Goal: Information Seeking & Learning: Learn about a topic

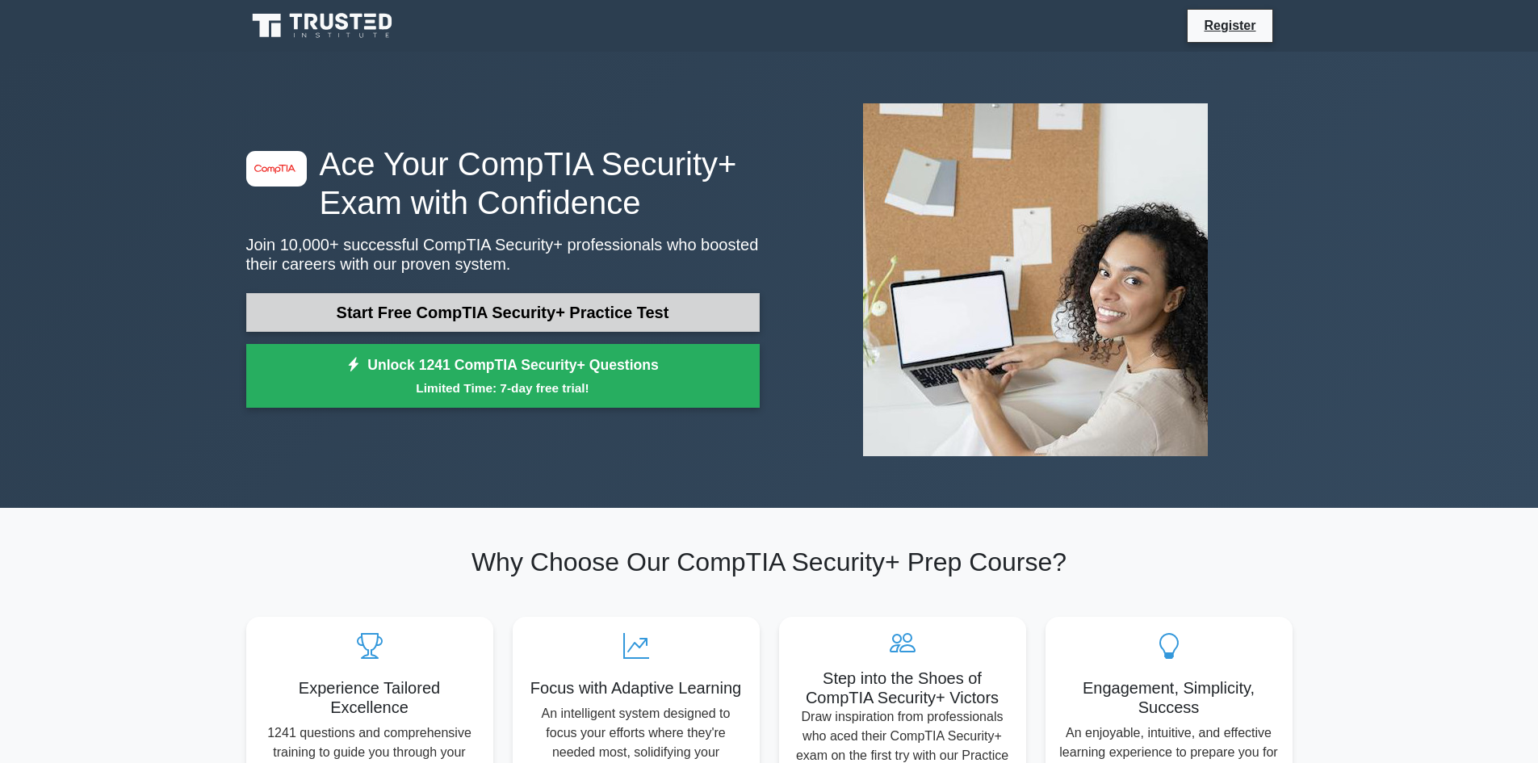
click at [498, 305] on link "Start Free CompTIA Security+ Practice Test" at bounding box center [502, 312] width 513 height 39
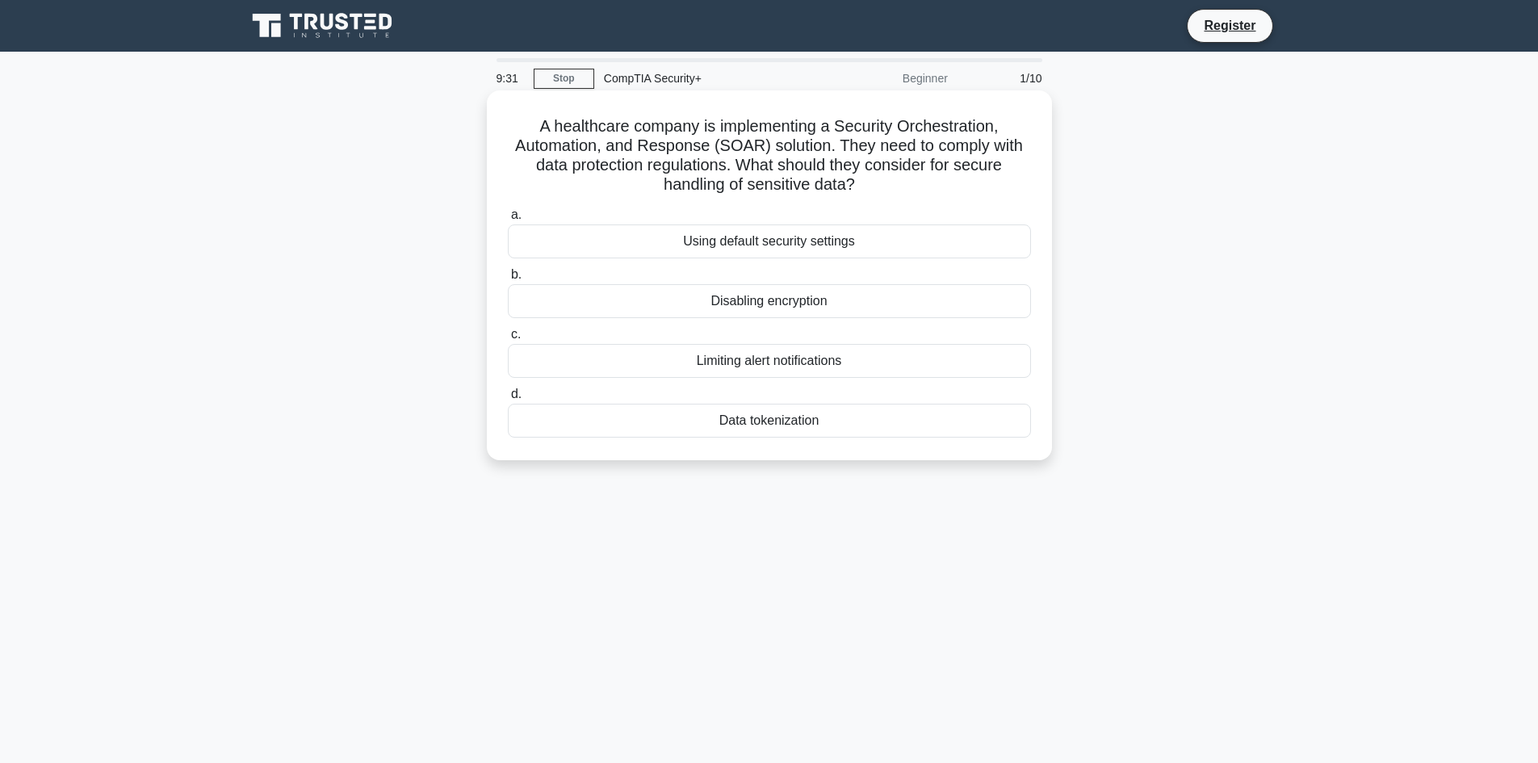
click at [774, 418] on div "Data tokenization" at bounding box center [769, 421] width 523 height 34
click at [508, 400] on input "d. Data tokenization" at bounding box center [508, 394] width 0 height 10
click at [816, 253] on div "Role-based access control (RBAC)" at bounding box center [769, 241] width 523 height 34
click at [508, 220] on input "a. Role-based access control (RBAC)" at bounding box center [508, 215] width 0 height 10
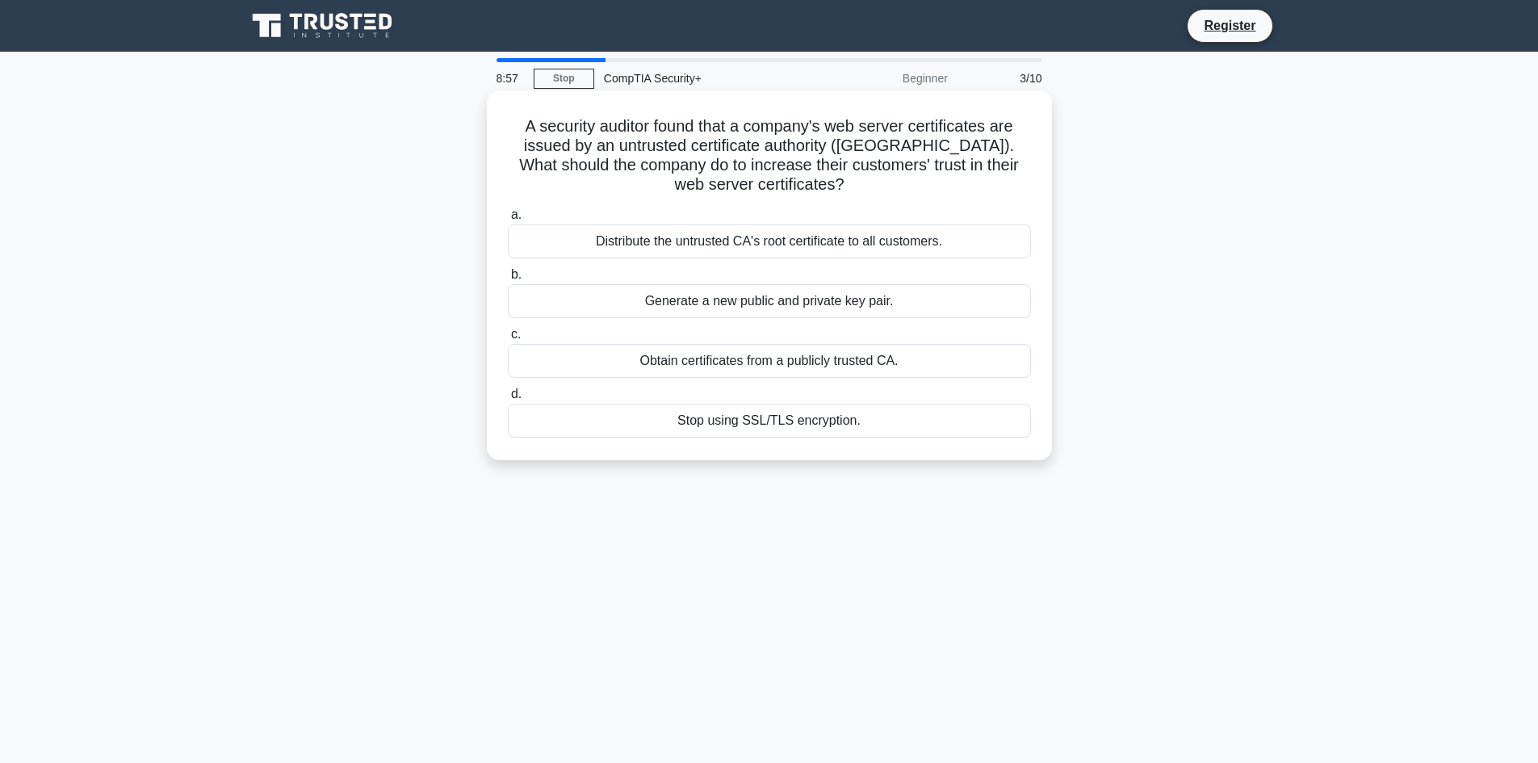
click at [773, 361] on div "Obtain certificates from a publicly trusted CA." at bounding box center [769, 361] width 523 height 34
click at [508, 340] on input "c. Obtain certificates from a publicly trusted CA." at bounding box center [508, 334] width 0 height 10
click at [776, 242] on div "Review and revise inheritance settings" at bounding box center [769, 241] width 523 height 34
click at [508, 220] on input "a. Review and revise inheritance settings" at bounding box center [508, 215] width 0 height 10
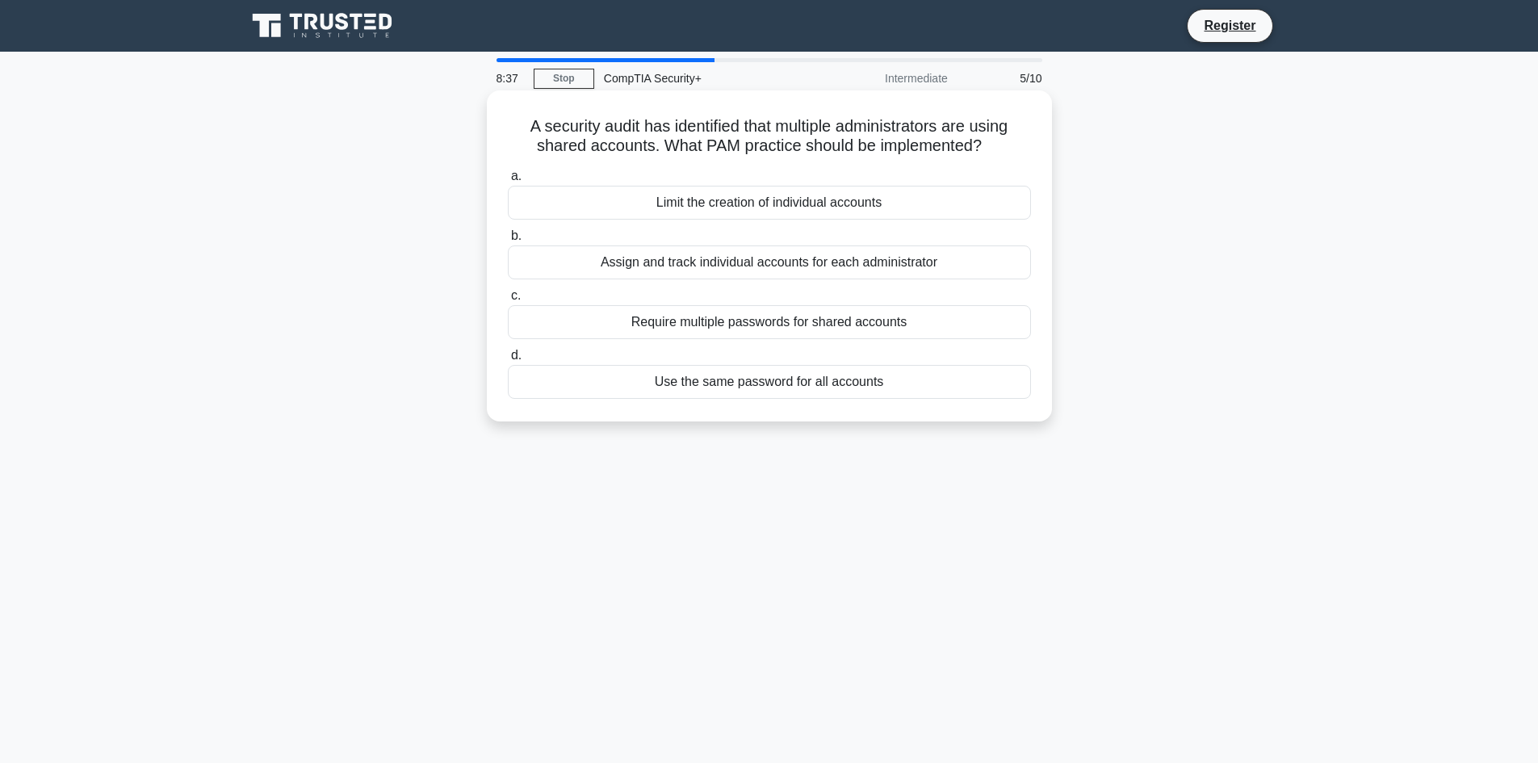
click at [765, 272] on div "Assign and track individual accounts for each administrator" at bounding box center [769, 262] width 523 height 34
click at [508, 241] on input "b. Assign and track individual accounts for each administrator" at bounding box center [508, 236] width 0 height 10
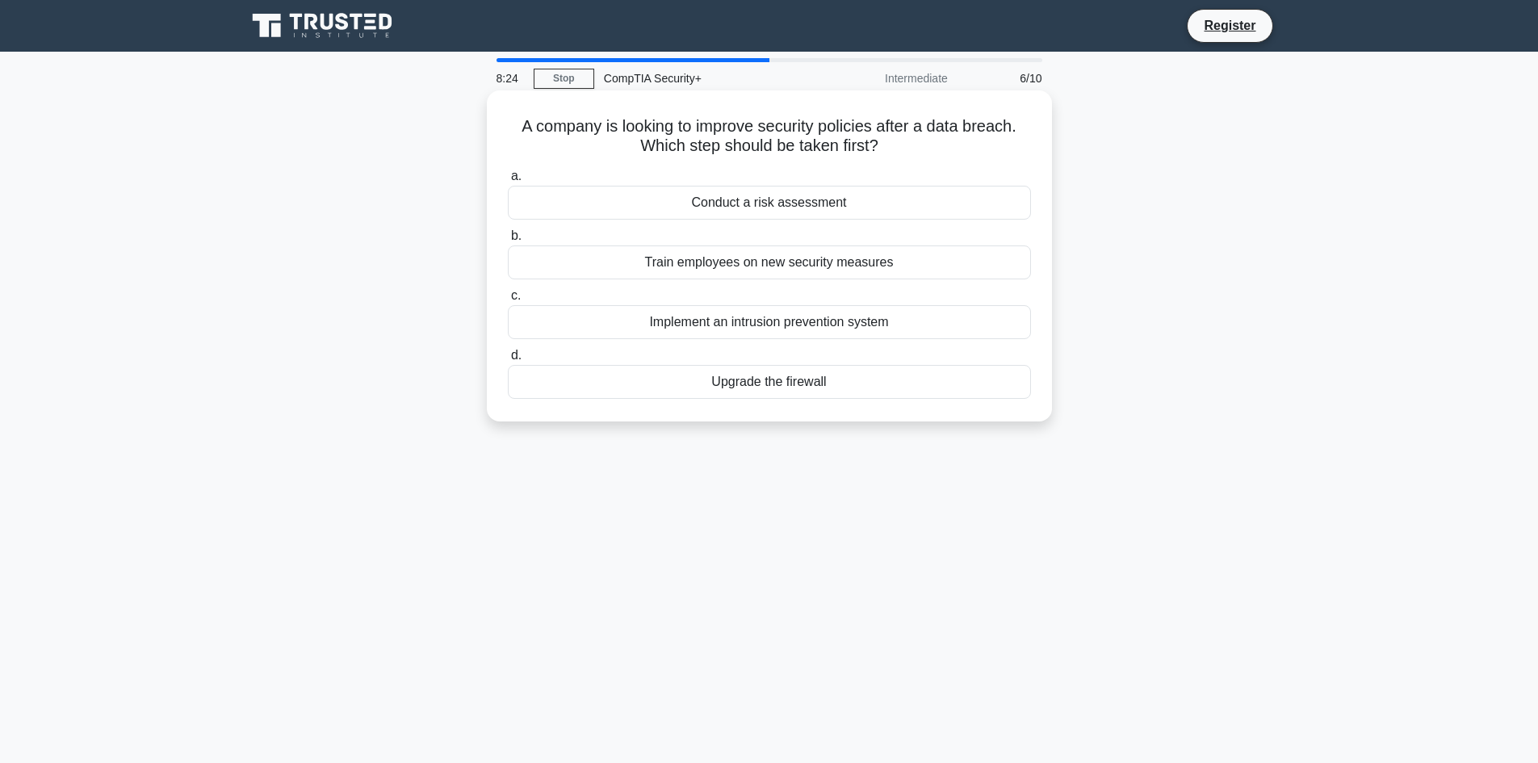
click at [872, 209] on div "Conduct a risk assessment" at bounding box center [769, 203] width 523 height 34
click at [508, 182] on input "a. Conduct a risk assessment" at bounding box center [508, 176] width 0 height 10
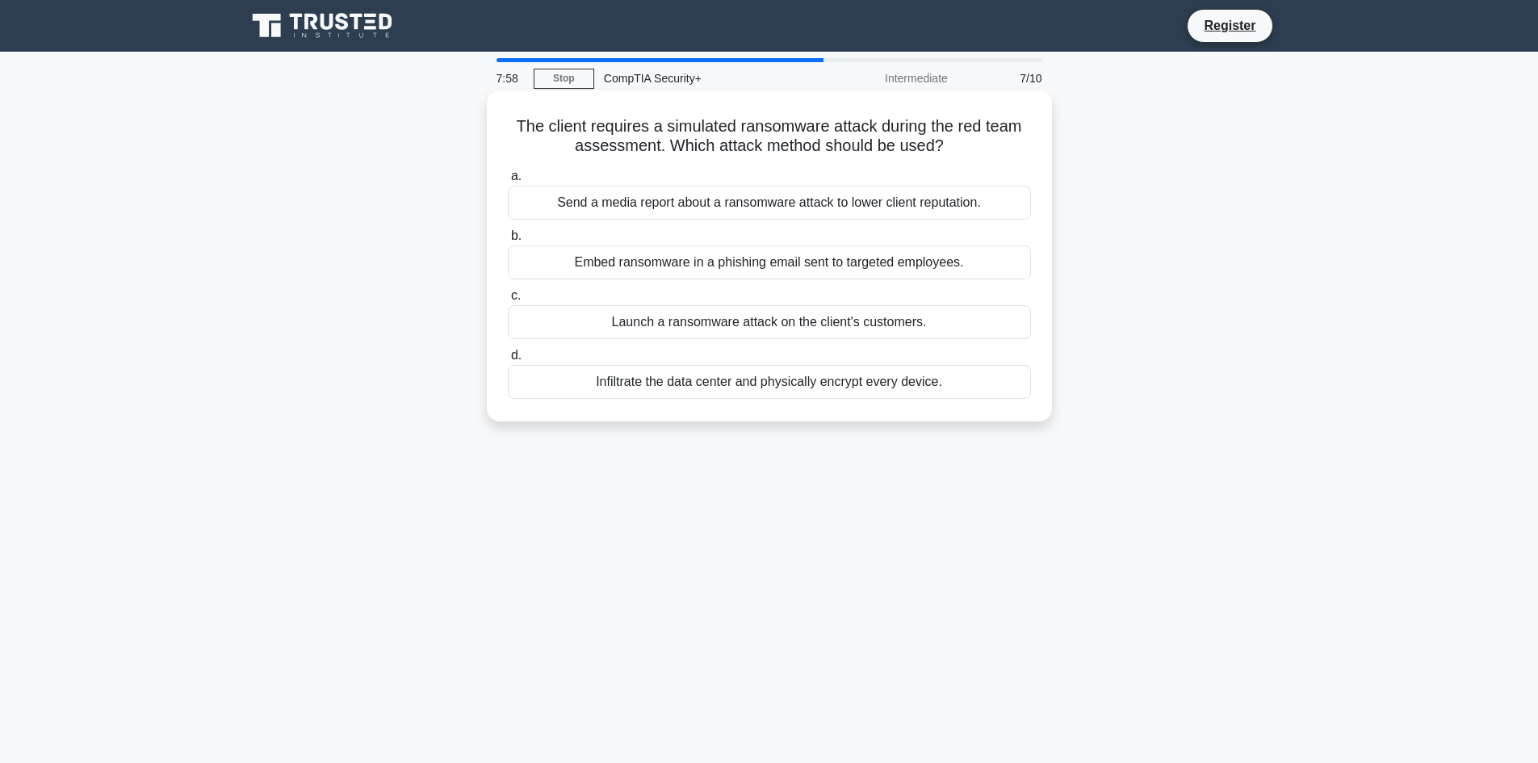
click at [666, 271] on div "Embed ransomware in a phishing email sent to targeted employees." at bounding box center [769, 262] width 523 height 34
click at [508, 241] on input "b. Embed ransomware in a phishing email sent to targeted employees." at bounding box center [508, 236] width 0 height 10
click at [815, 399] on div "Active-active configuration with load balancing" at bounding box center [769, 382] width 523 height 34
click at [508, 361] on input "d. Active-active configuration with load balancing" at bounding box center [508, 355] width 0 height 10
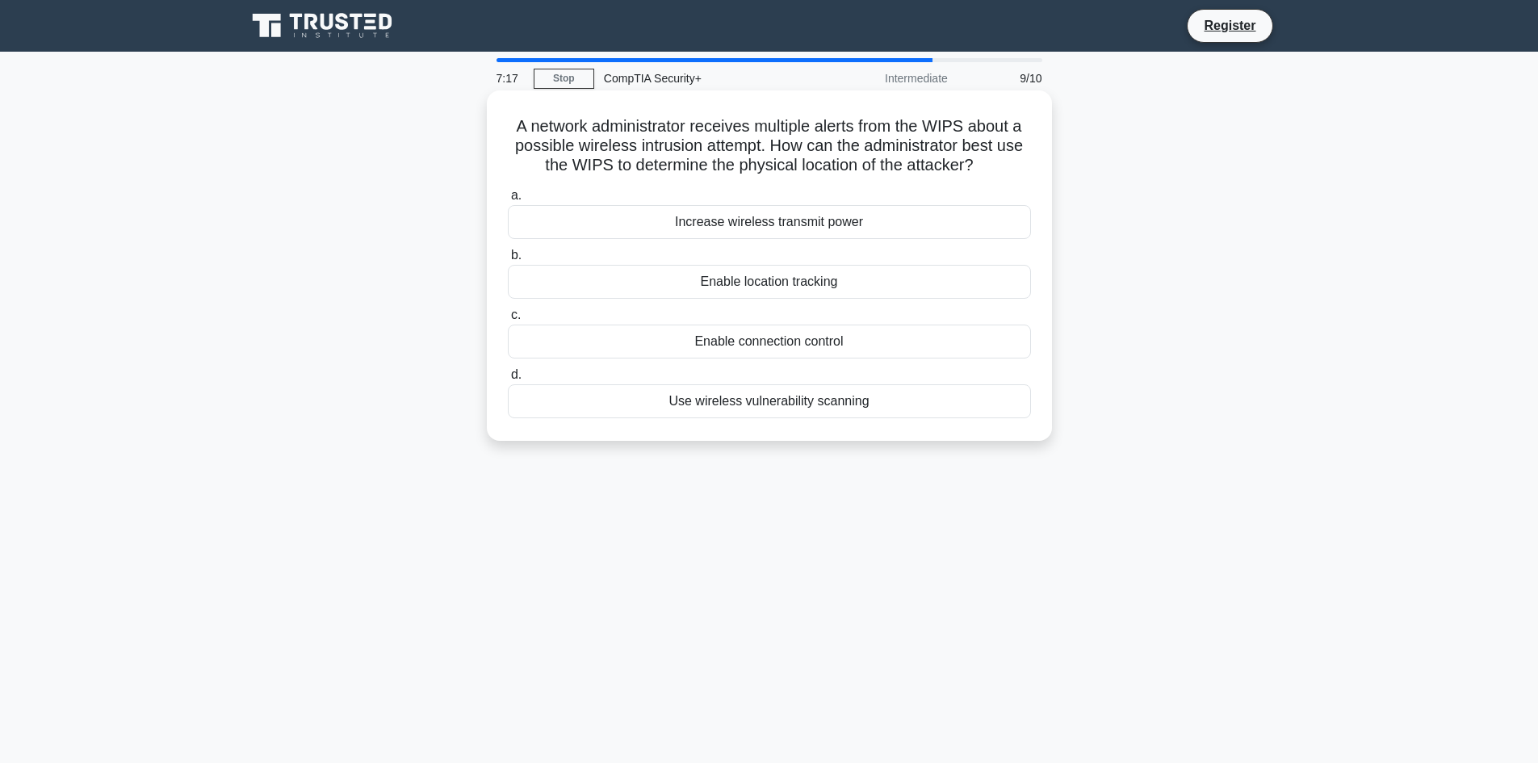
click at [825, 293] on div "Enable location tracking" at bounding box center [769, 282] width 523 height 34
click at [508, 261] on input "b. Enable location tracking" at bounding box center [508, 255] width 0 height 10
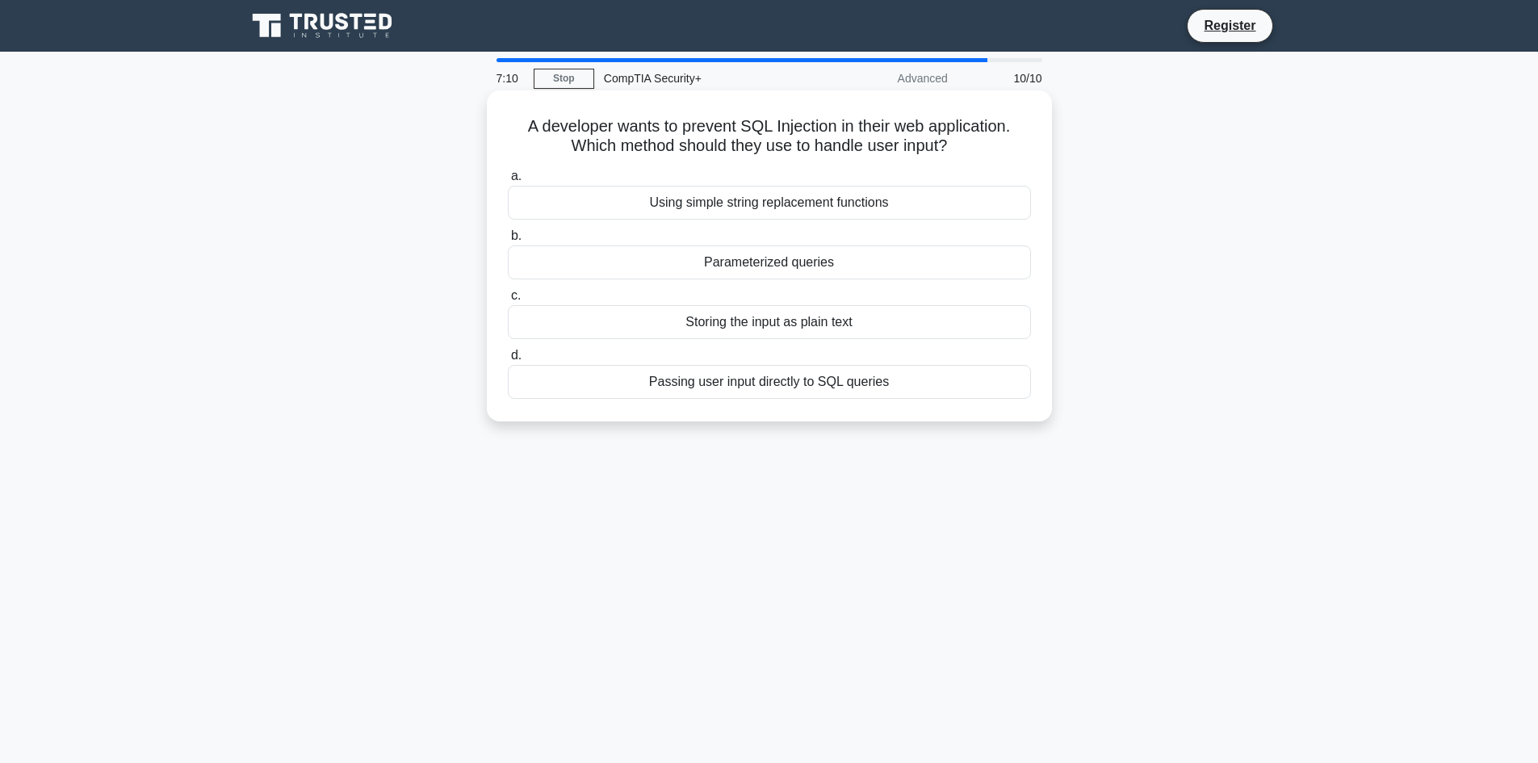
click at [818, 271] on div "Parameterized queries" at bounding box center [769, 262] width 523 height 34
click at [508, 241] on input "b. Parameterized queries" at bounding box center [508, 236] width 0 height 10
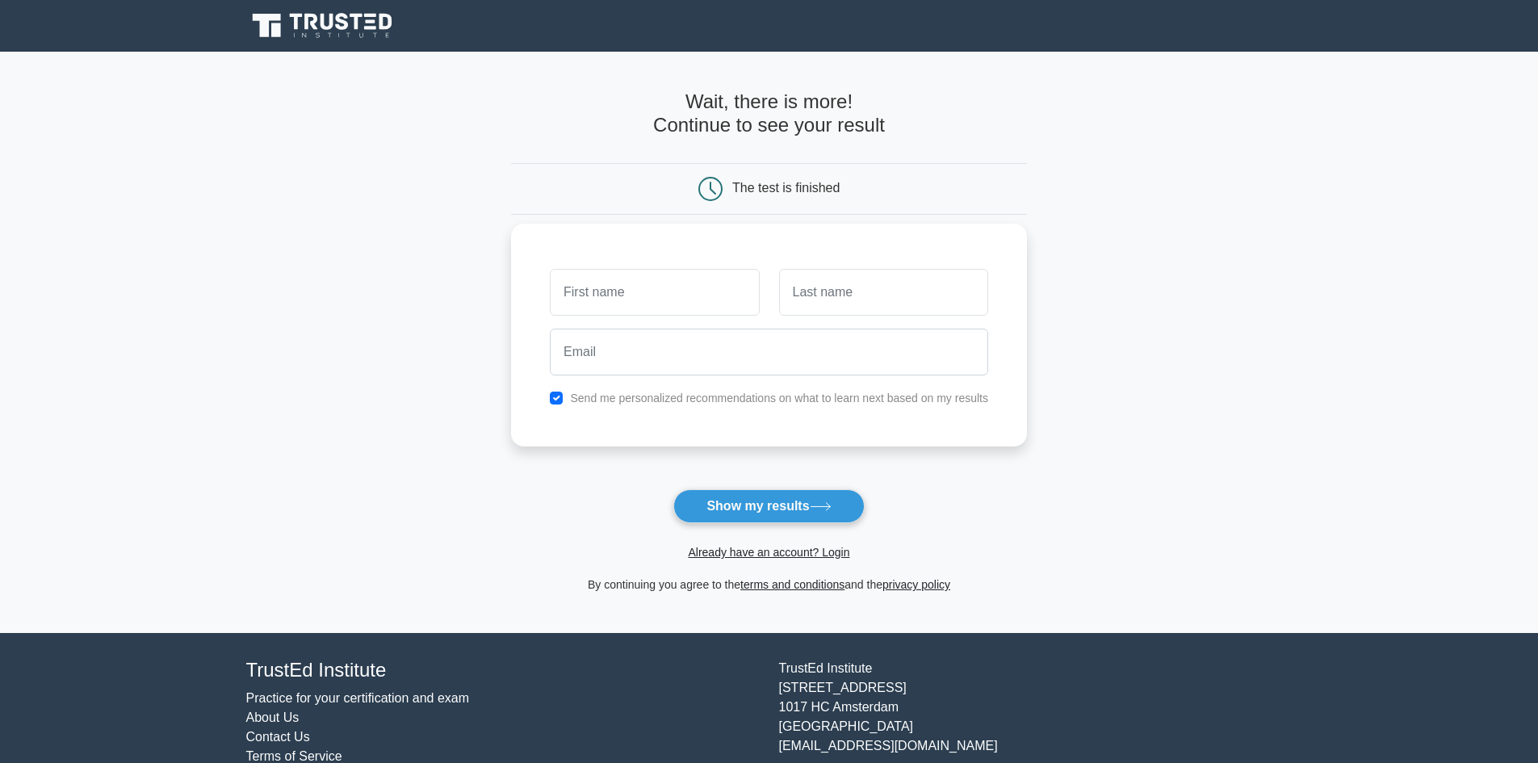
click at [704, 285] on input "text" at bounding box center [654, 292] width 209 height 47
type input "loj"
type input "tyygqq"
drag, startPoint x: 653, startPoint y: 293, endPoint x: 439, endPoint y: 299, distance: 214.0
click at [439, 297] on main "Wait, there is more! Continue to see your result The test is finished loj tyygqq" at bounding box center [769, 342] width 1538 height 581
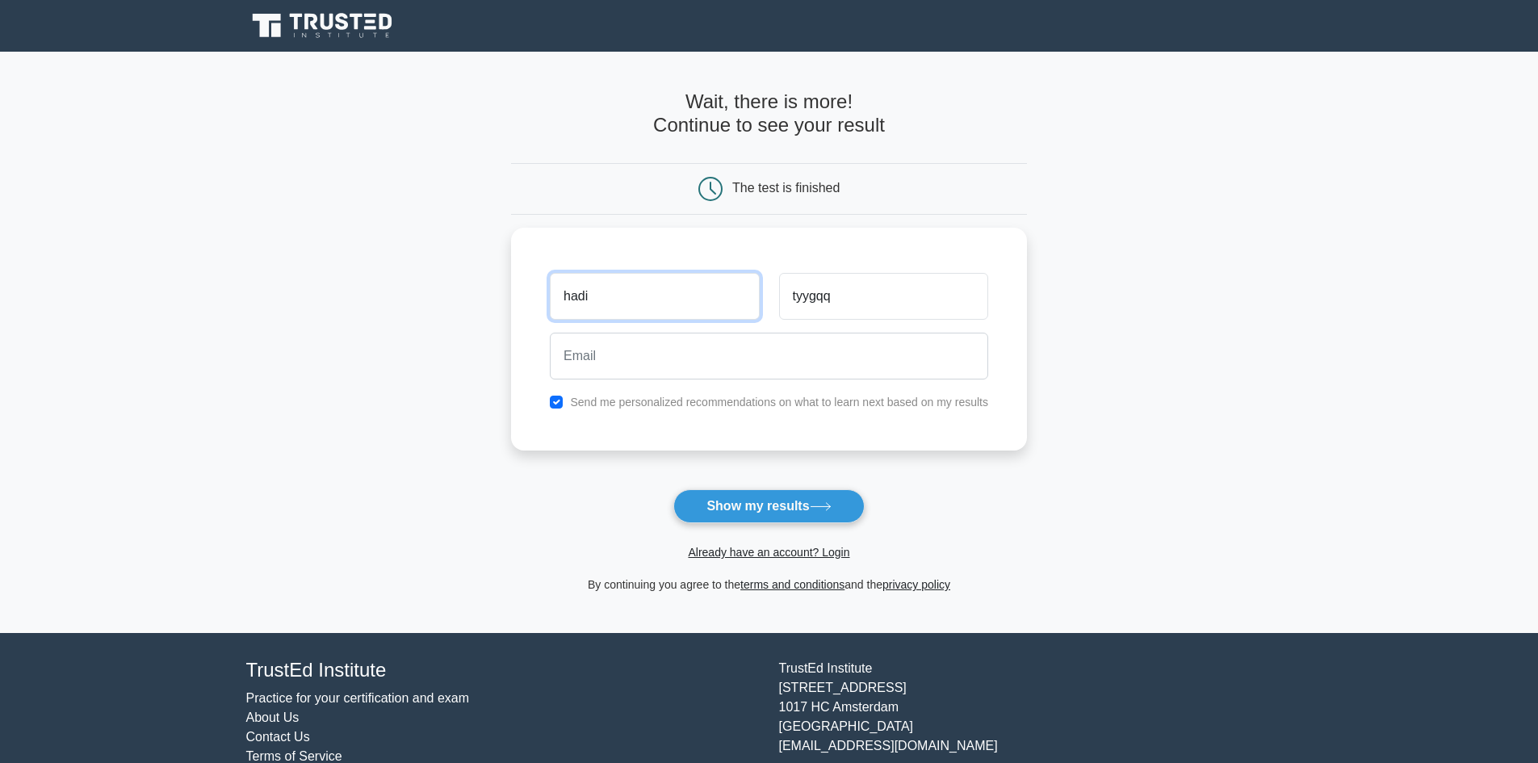
type input "hadi"
type input "shaikh"
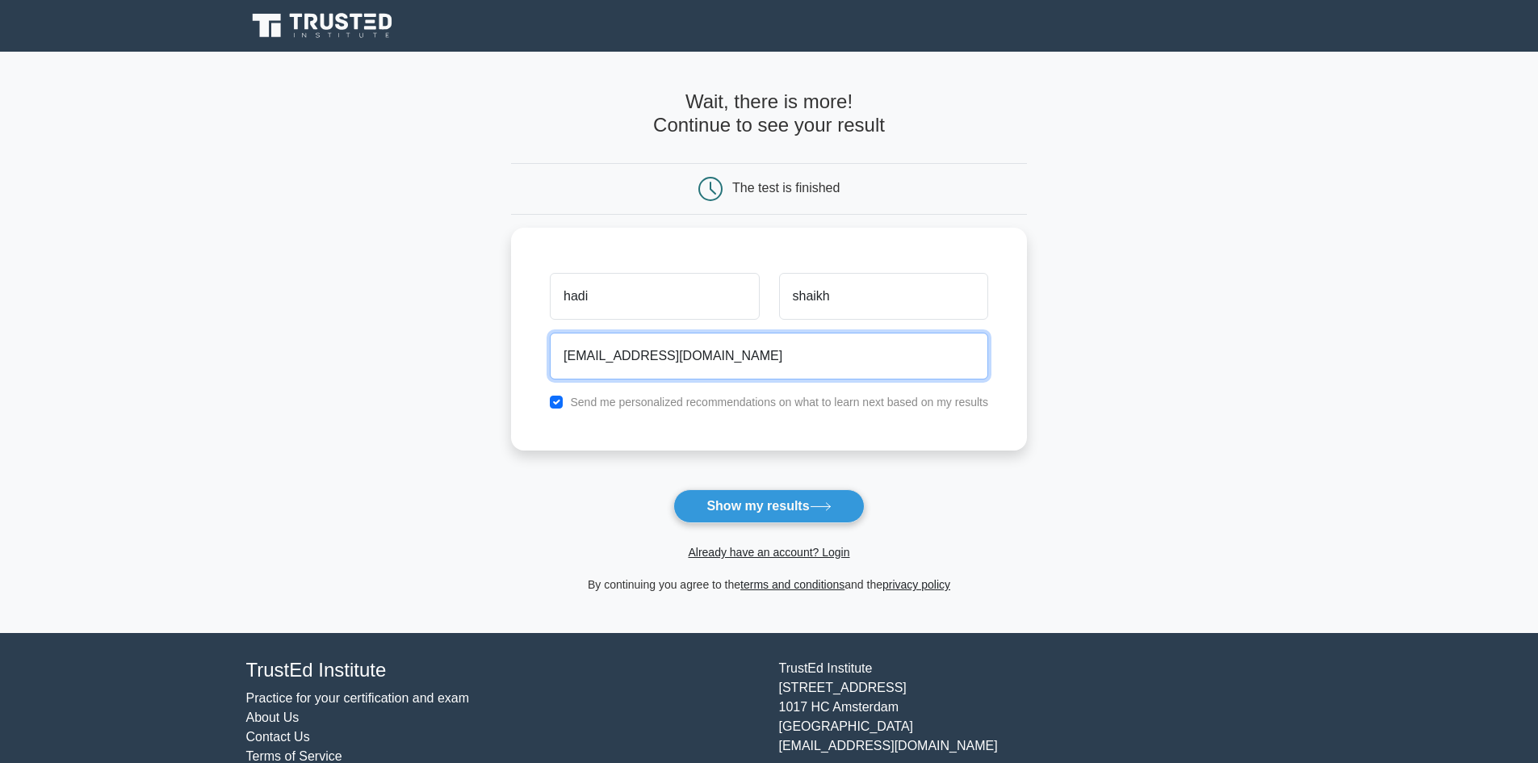
type input "superhadi03@gmail.com"
click at [673, 489] on button "Show my results" at bounding box center [768, 506] width 191 height 34
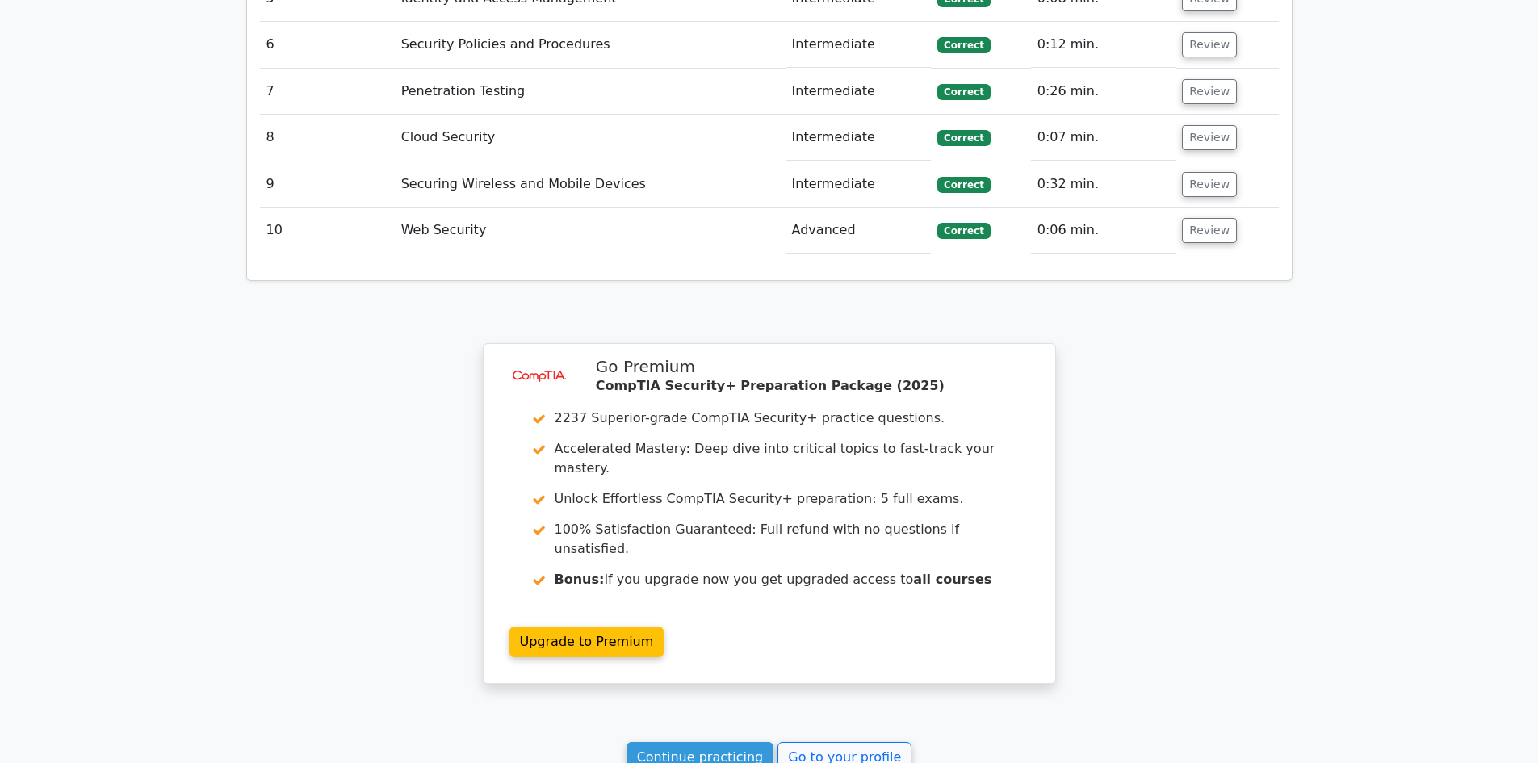
scroll to position [2260, 0]
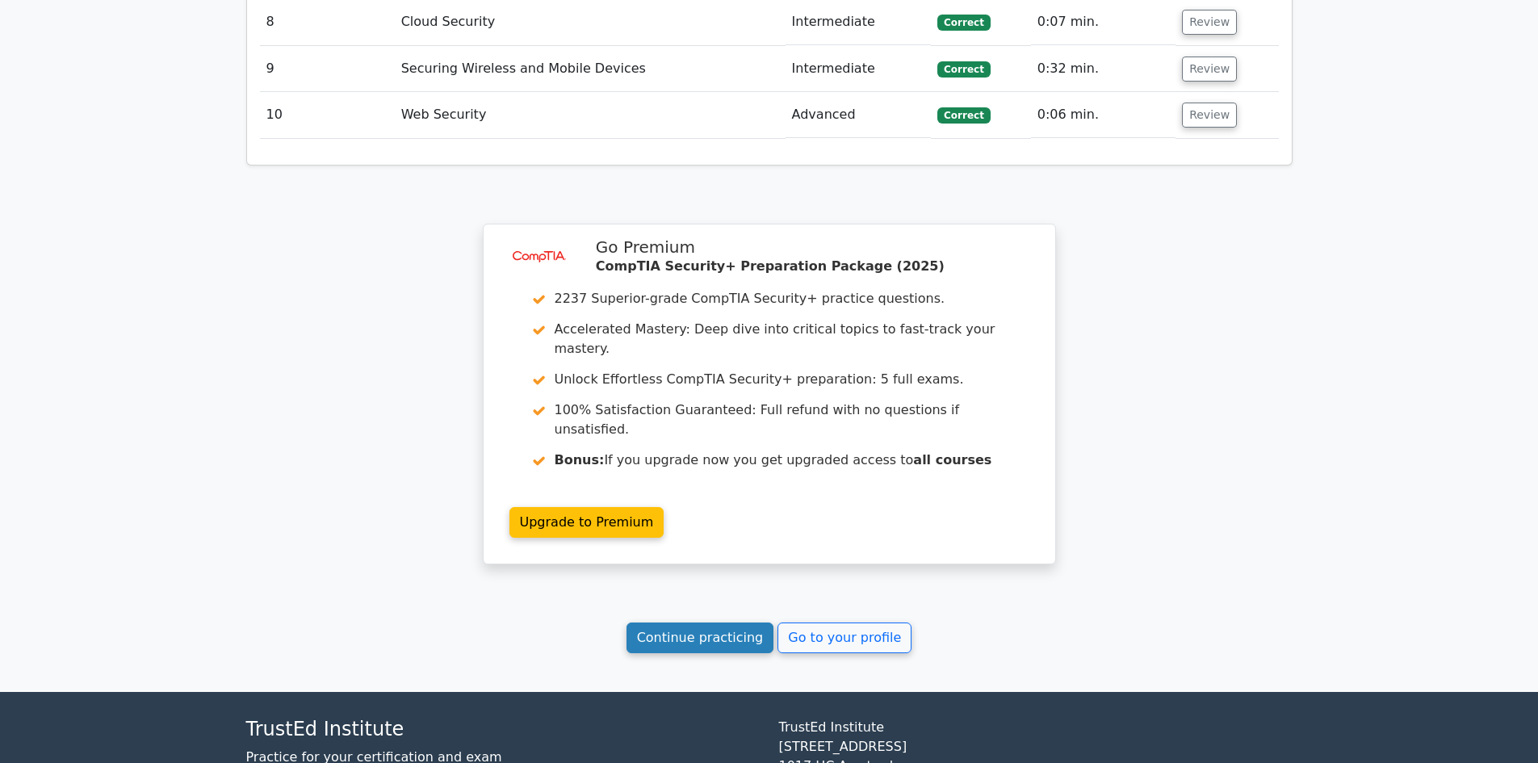
click at [725, 622] on link "Continue practicing" at bounding box center [700, 637] width 148 height 31
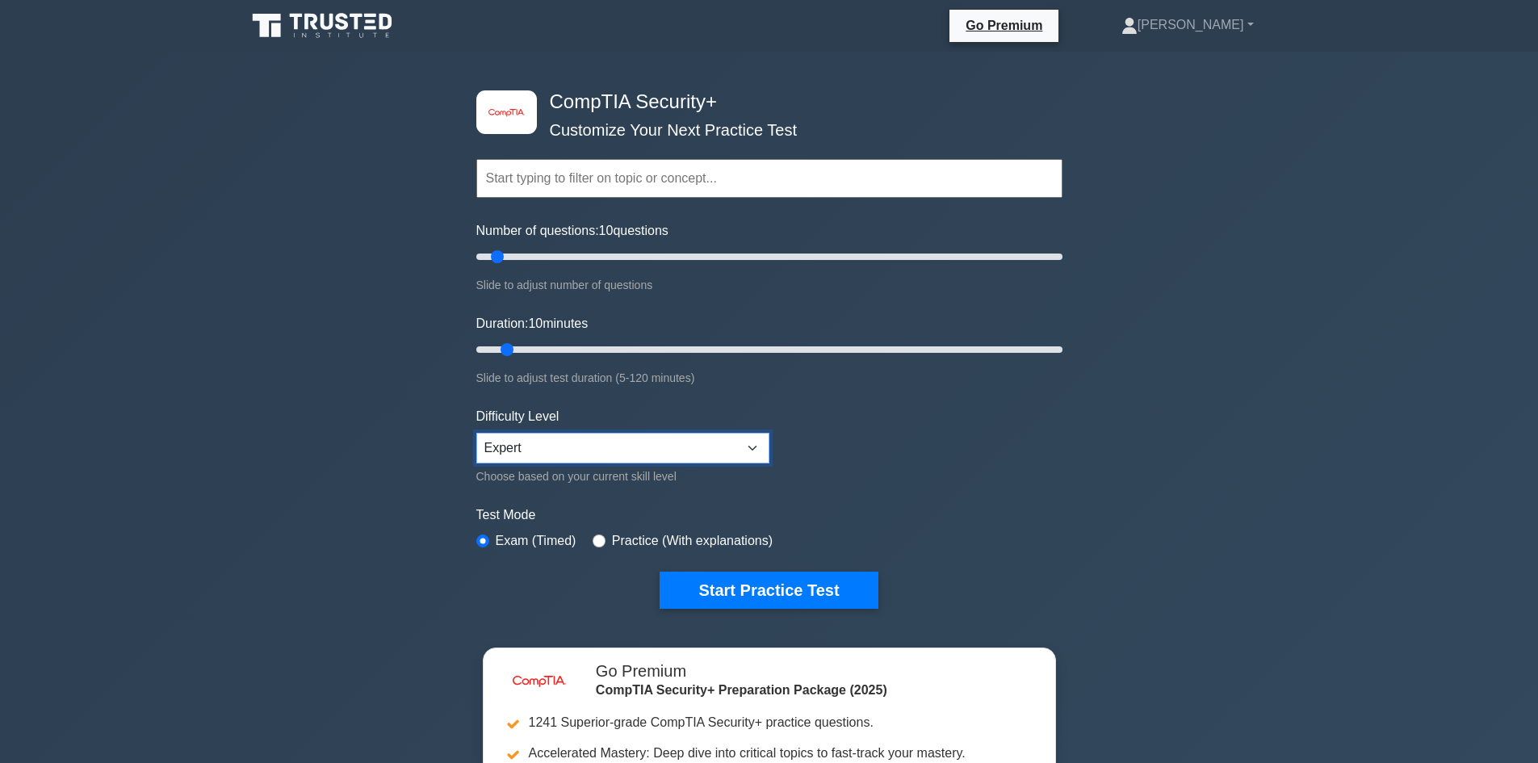
click at [641, 459] on select "Beginner Intermediate Expert" at bounding box center [622, 448] width 293 height 31
click at [909, 453] on form "Topics Cryptography Identity and Access Management Risk Management Network Secu…" at bounding box center [769, 359] width 586 height 499
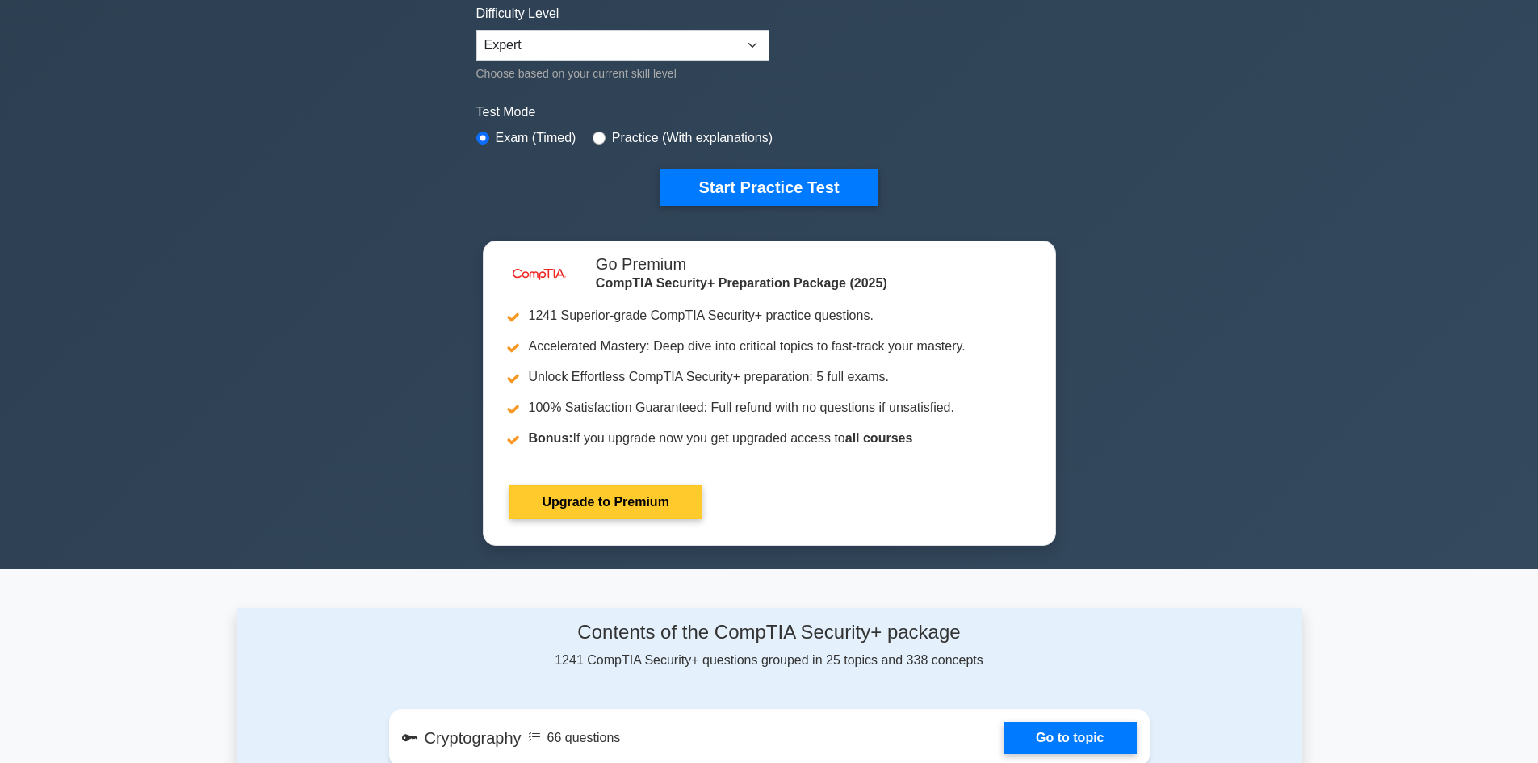
scroll to position [404, 0]
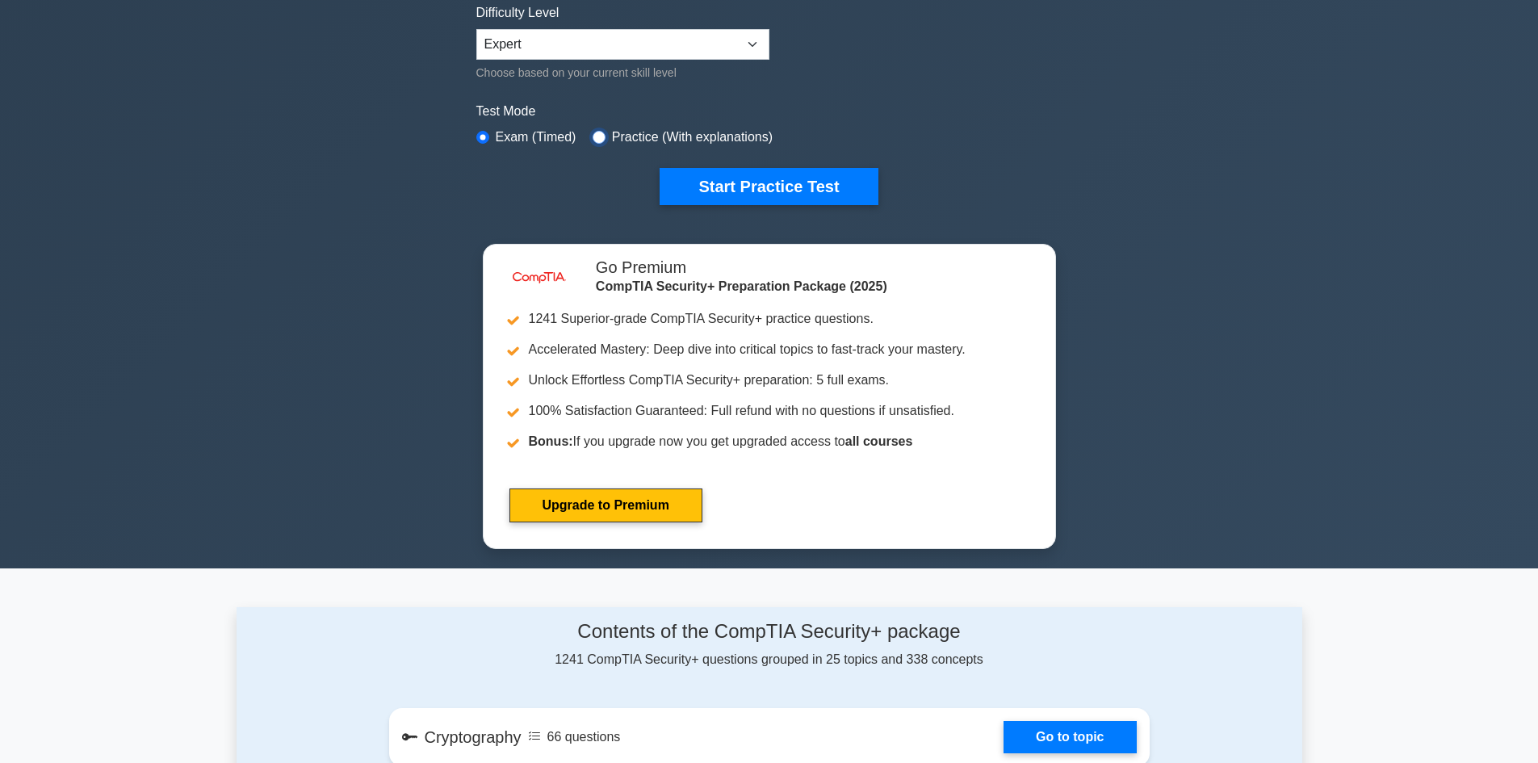
click at [595, 139] on input "radio" at bounding box center [599, 137] width 13 height 13
radio input "true"
click at [752, 195] on button "Start Practice Test" at bounding box center [769, 186] width 218 height 37
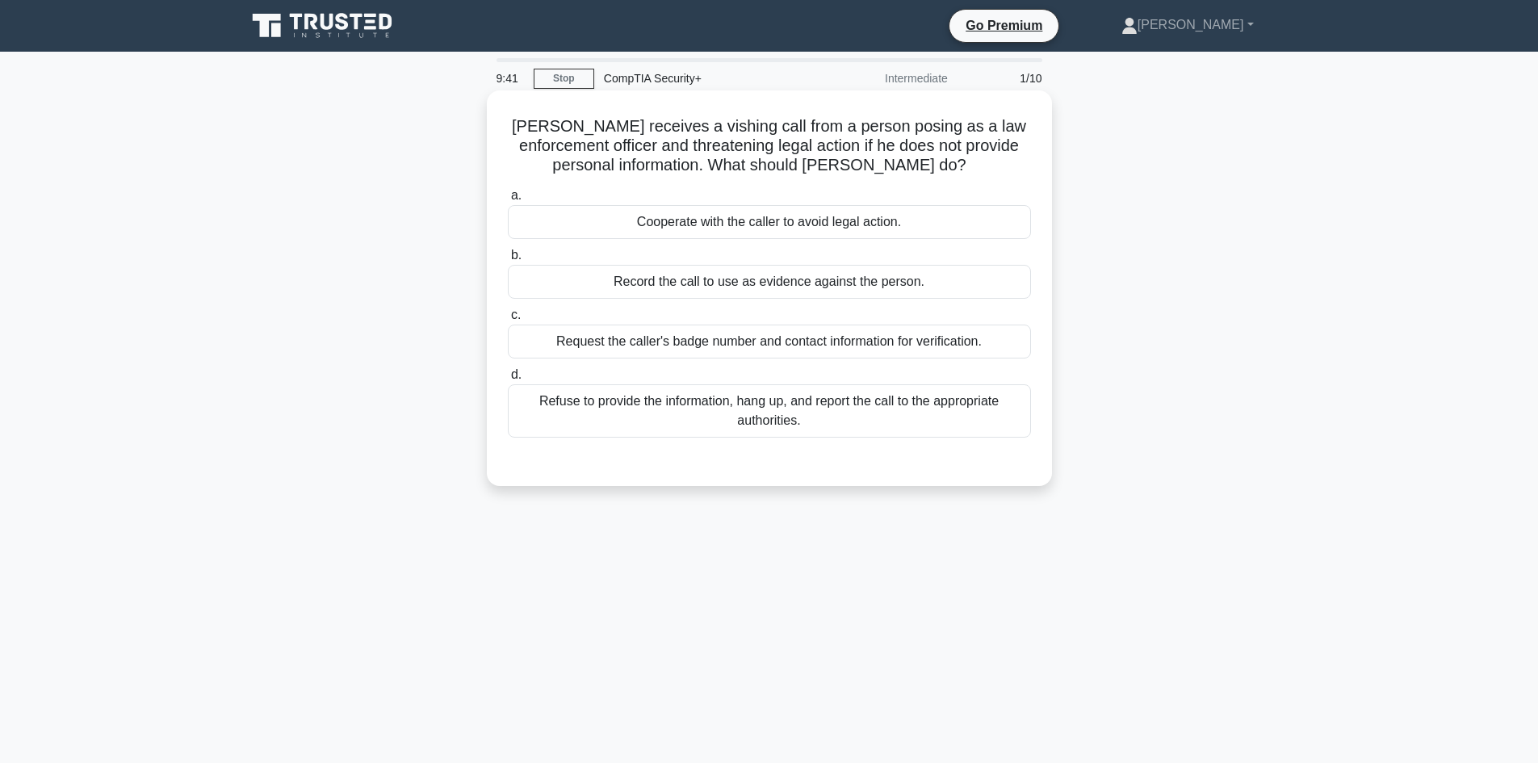
click at [712, 415] on div "Refuse to provide the information, hang up, and report the call to the appropri…" at bounding box center [769, 410] width 523 height 53
click at [508, 380] on input "d. Refuse to provide the information, hang up, and report the call to the appro…" at bounding box center [508, 375] width 0 height 10
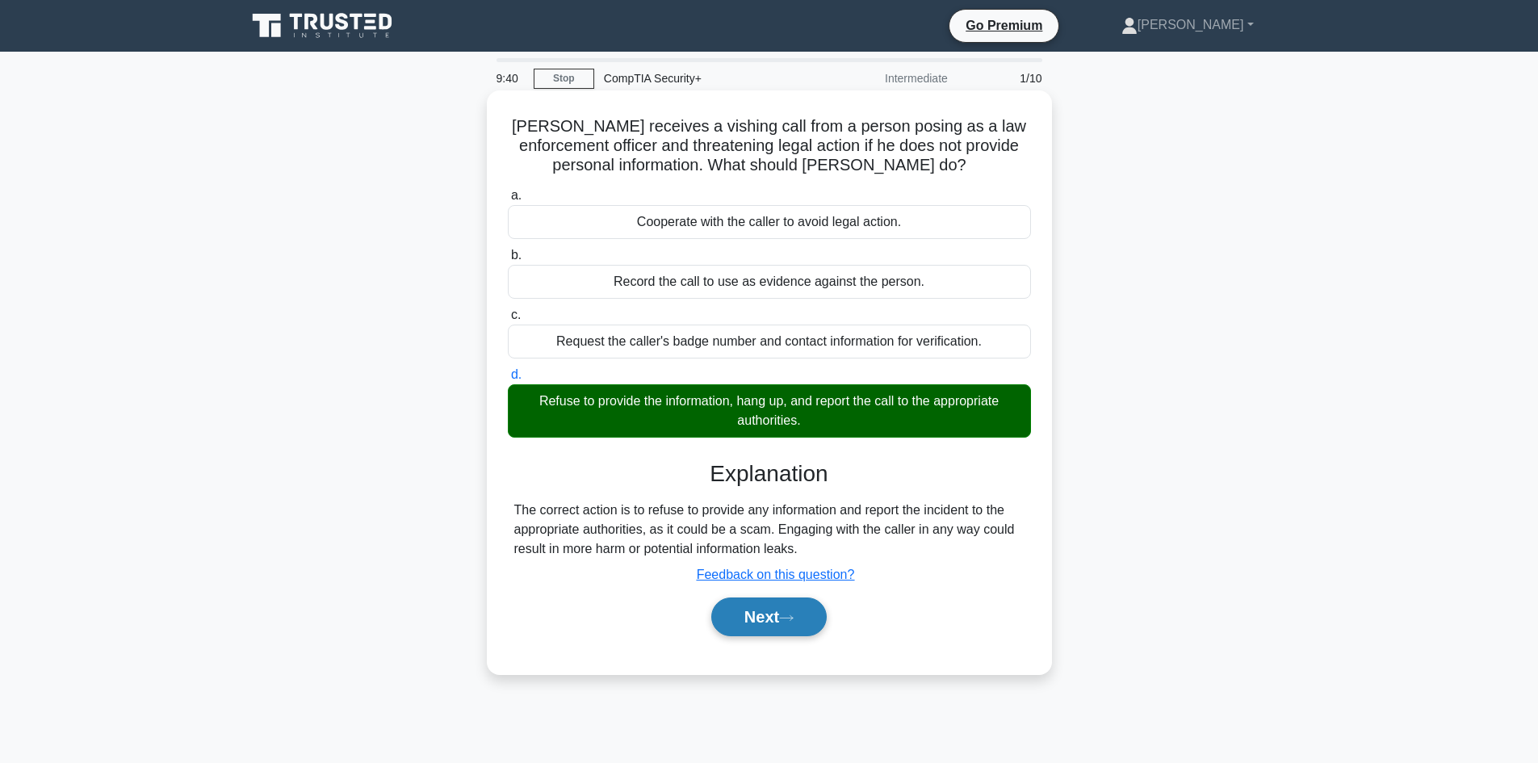
click at [773, 618] on button "Next" at bounding box center [768, 616] width 115 height 39
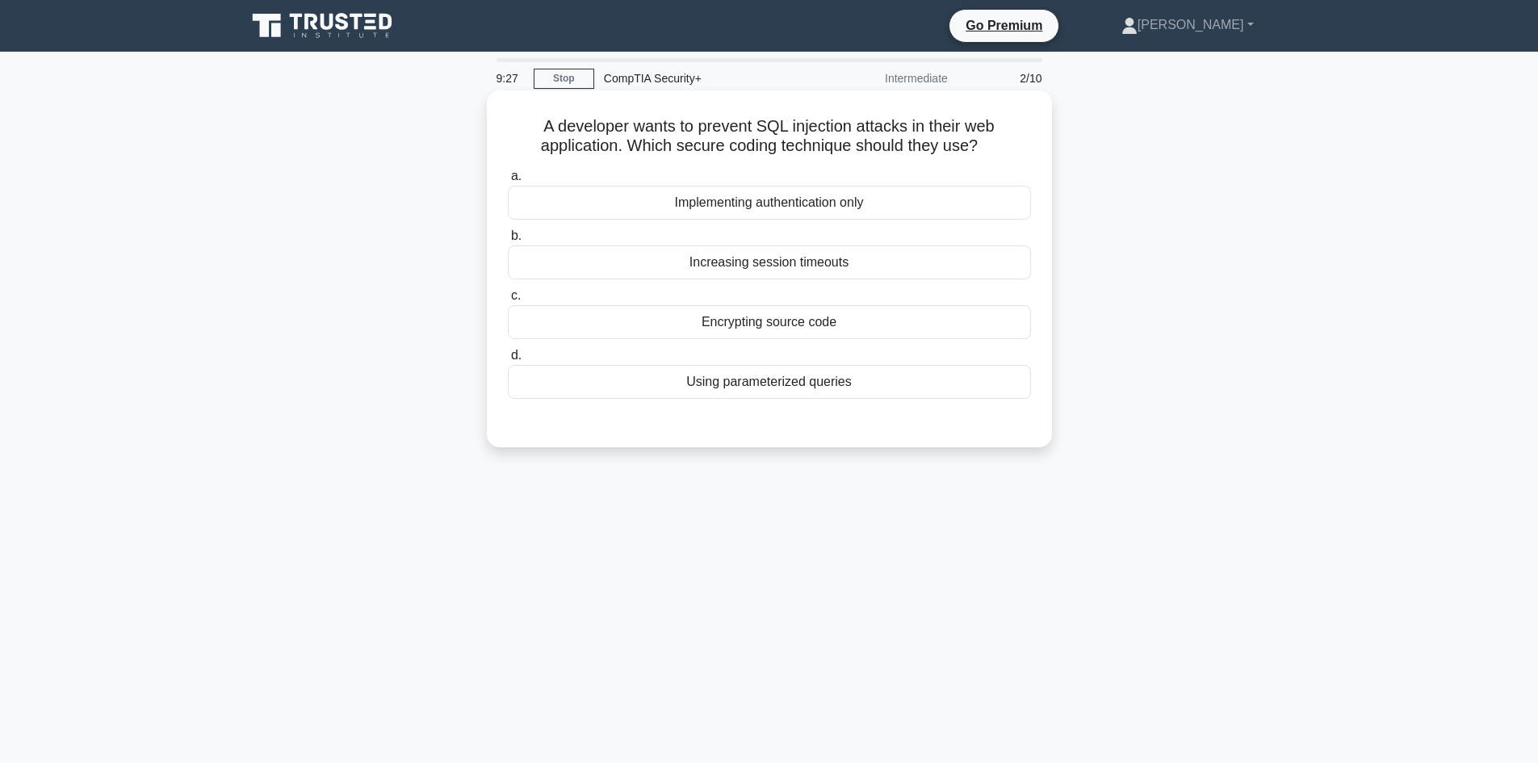
click at [776, 386] on div "Using parameterized queries" at bounding box center [769, 382] width 523 height 34
click at [508, 361] on input "d. Using parameterized queries" at bounding box center [508, 355] width 0 height 10
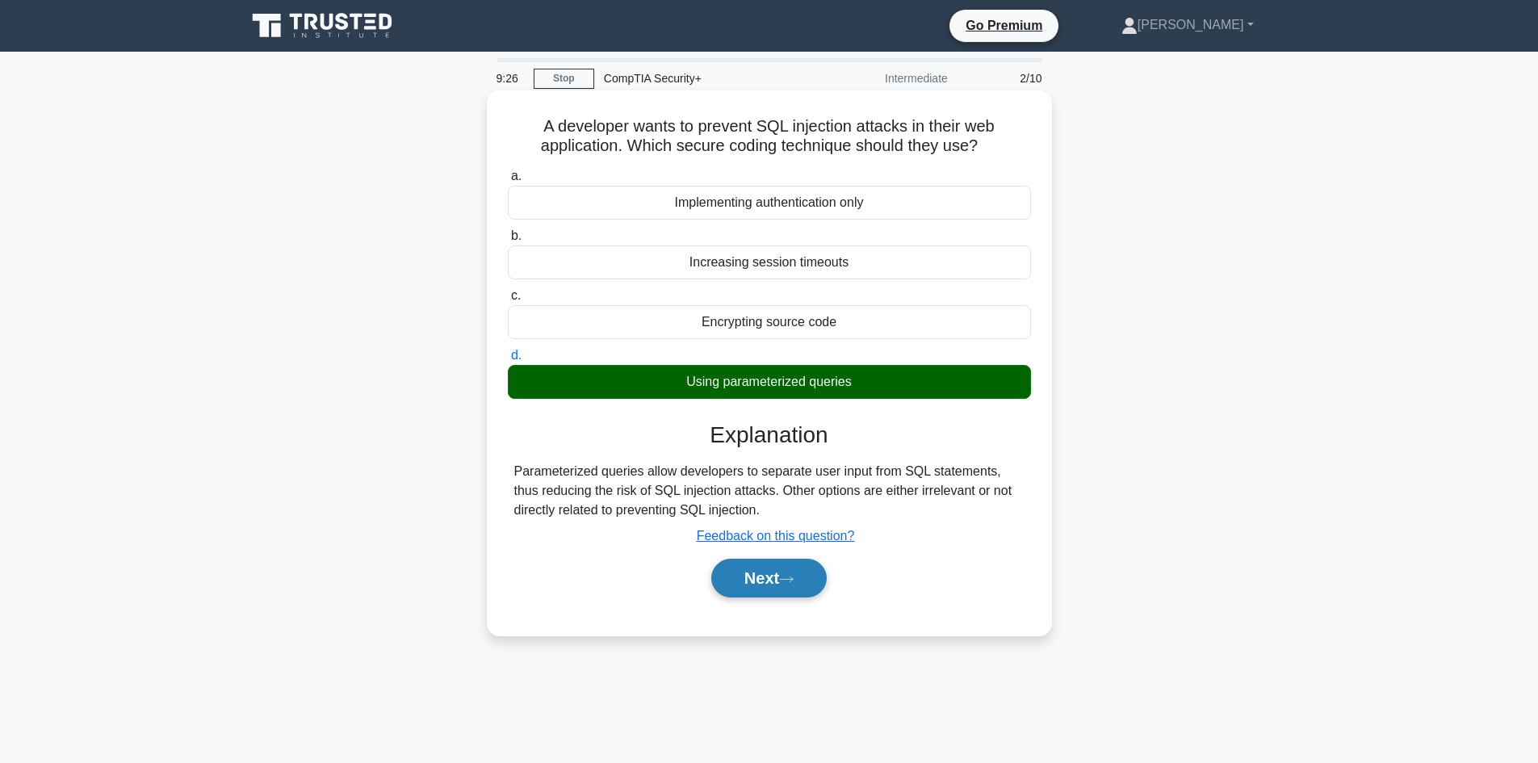
click at [789, 588] on button "Next" at bounding box center [768, 578] width 115 height 39
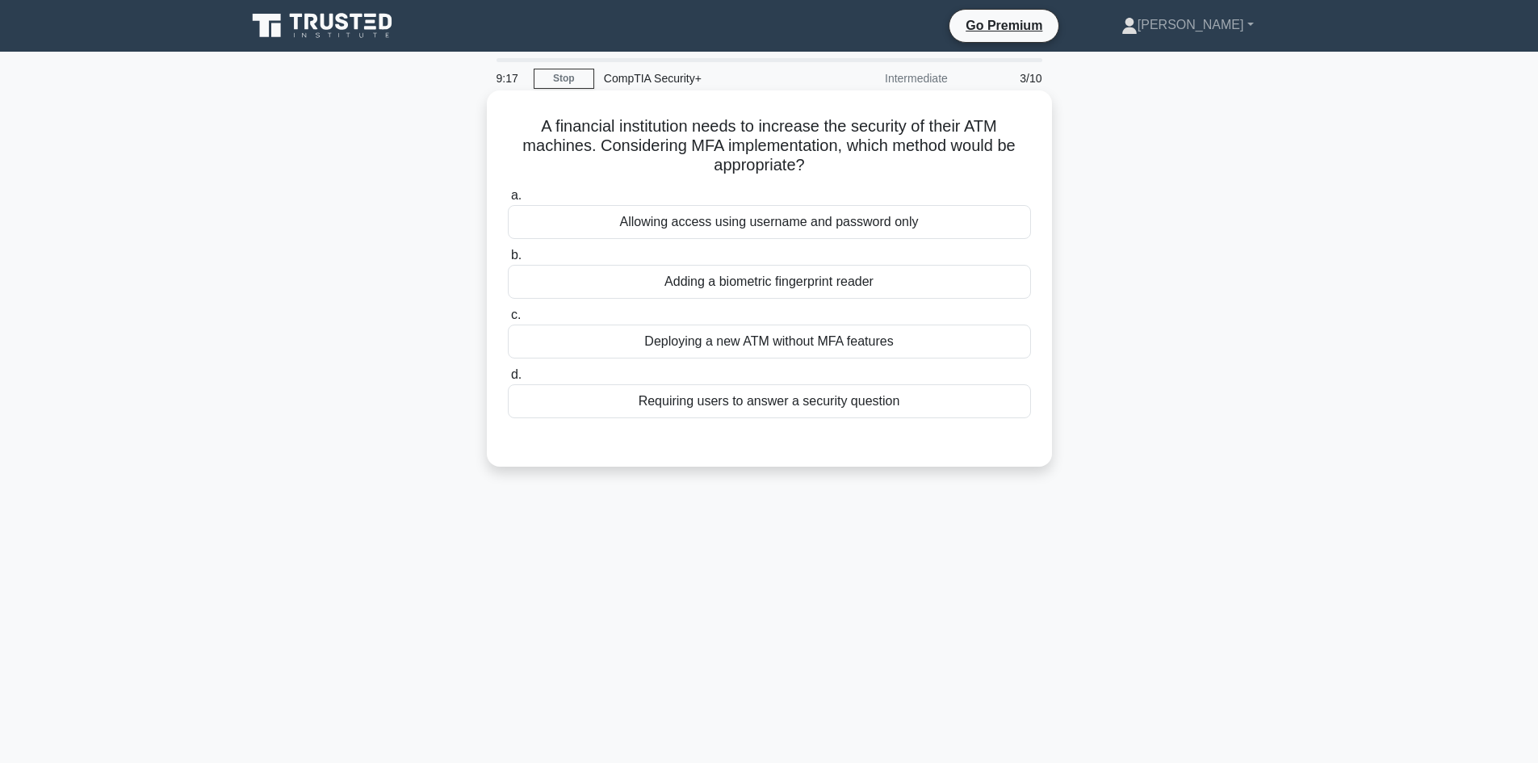
click at [763, 279] on div "Adding a biometric fingerprint reader" at bounding box center [769, 282] width 523 height 34
click at [508, 261] on input "b. Adding a biometric fingerprint reader" at bounding box center [508, 255] width 0 height 10
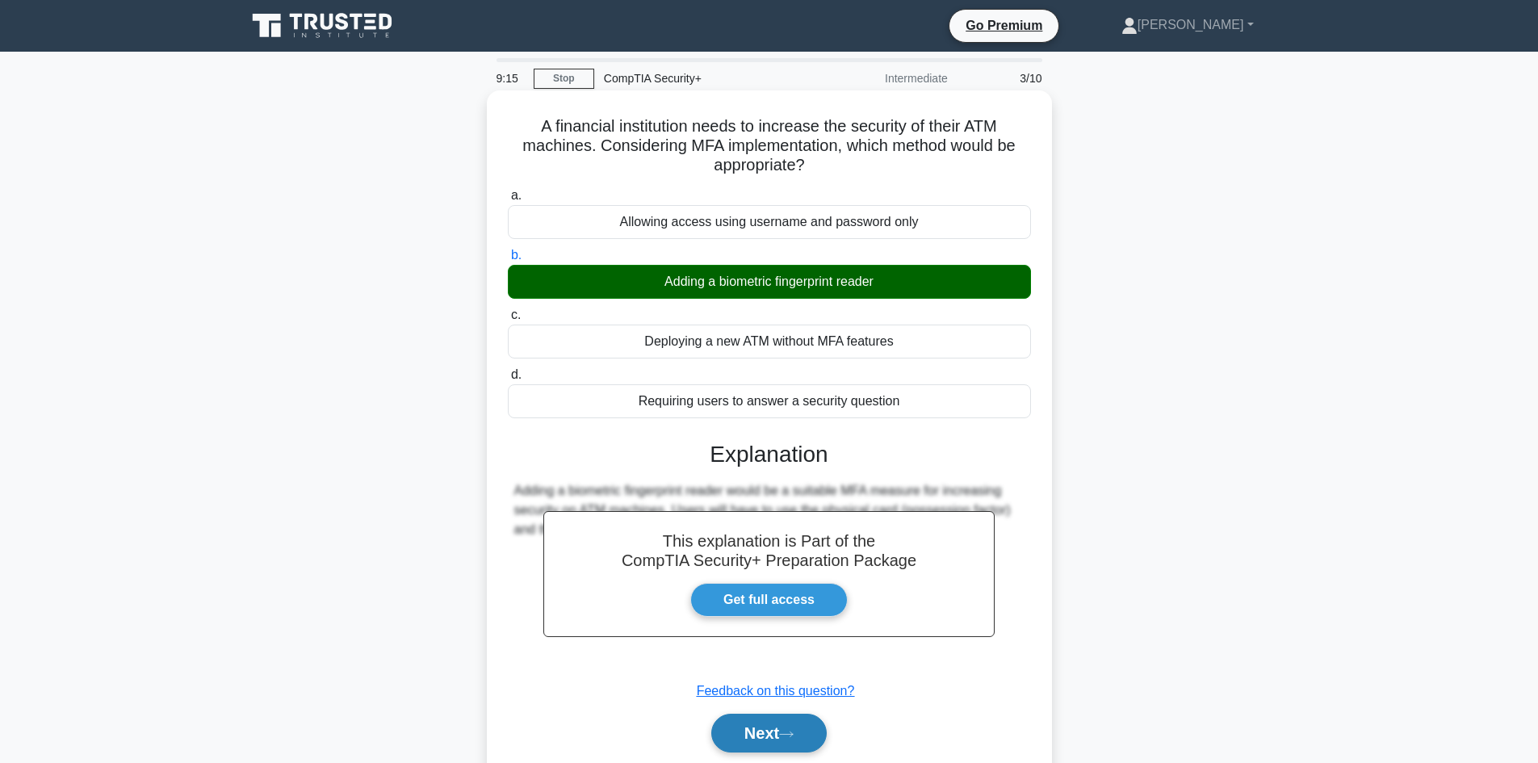
click at [788, 740] on button "Next" at bounding box center [768, 733] width 115 height 39
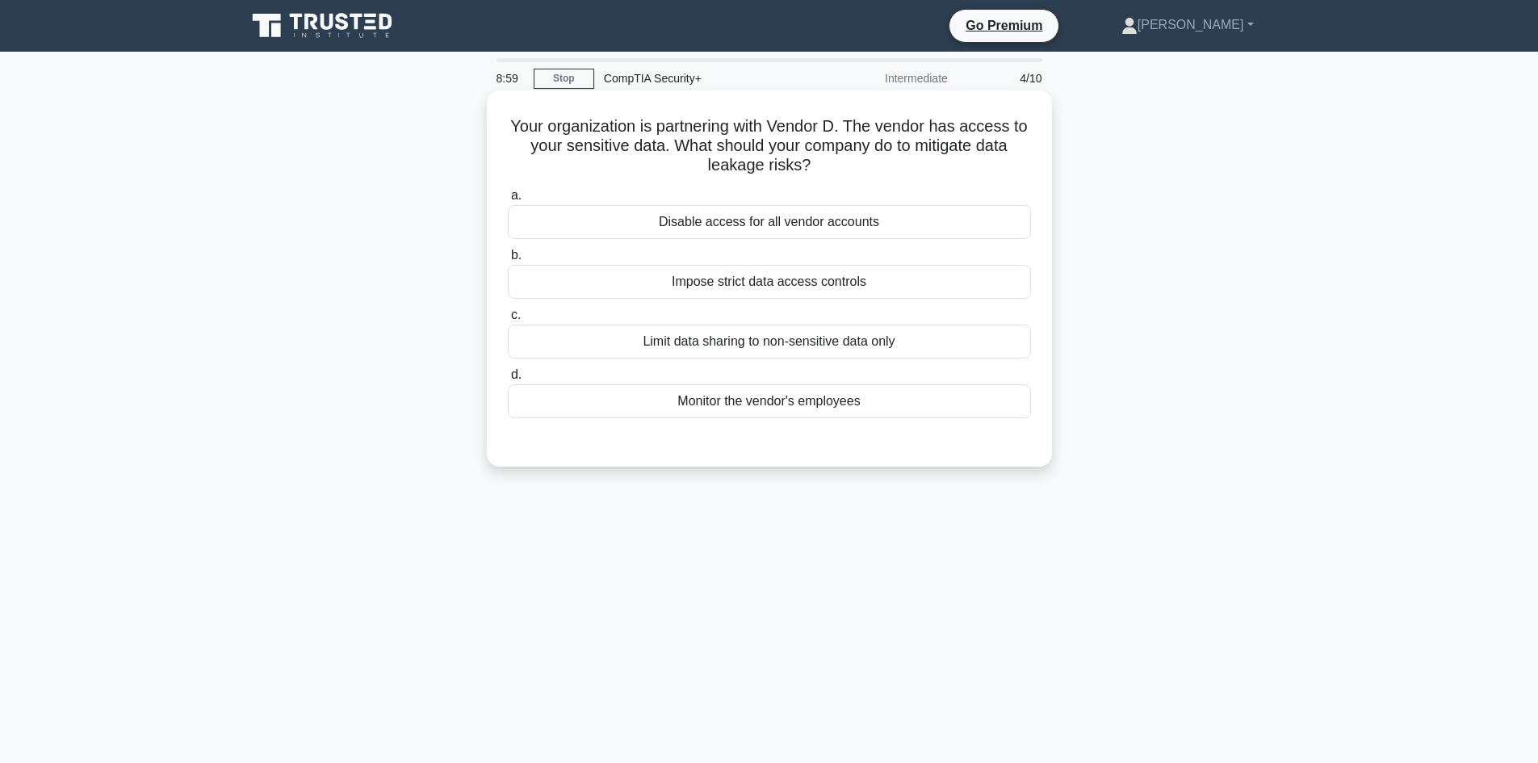
click at [801, 292] on div "Impose strict data access controls" at bounding box center [769, 282] width 523 height 34
click at [508, 261] on input "b. Impose strict data access controls" at bounding box center [508, 255] width 0 height 10
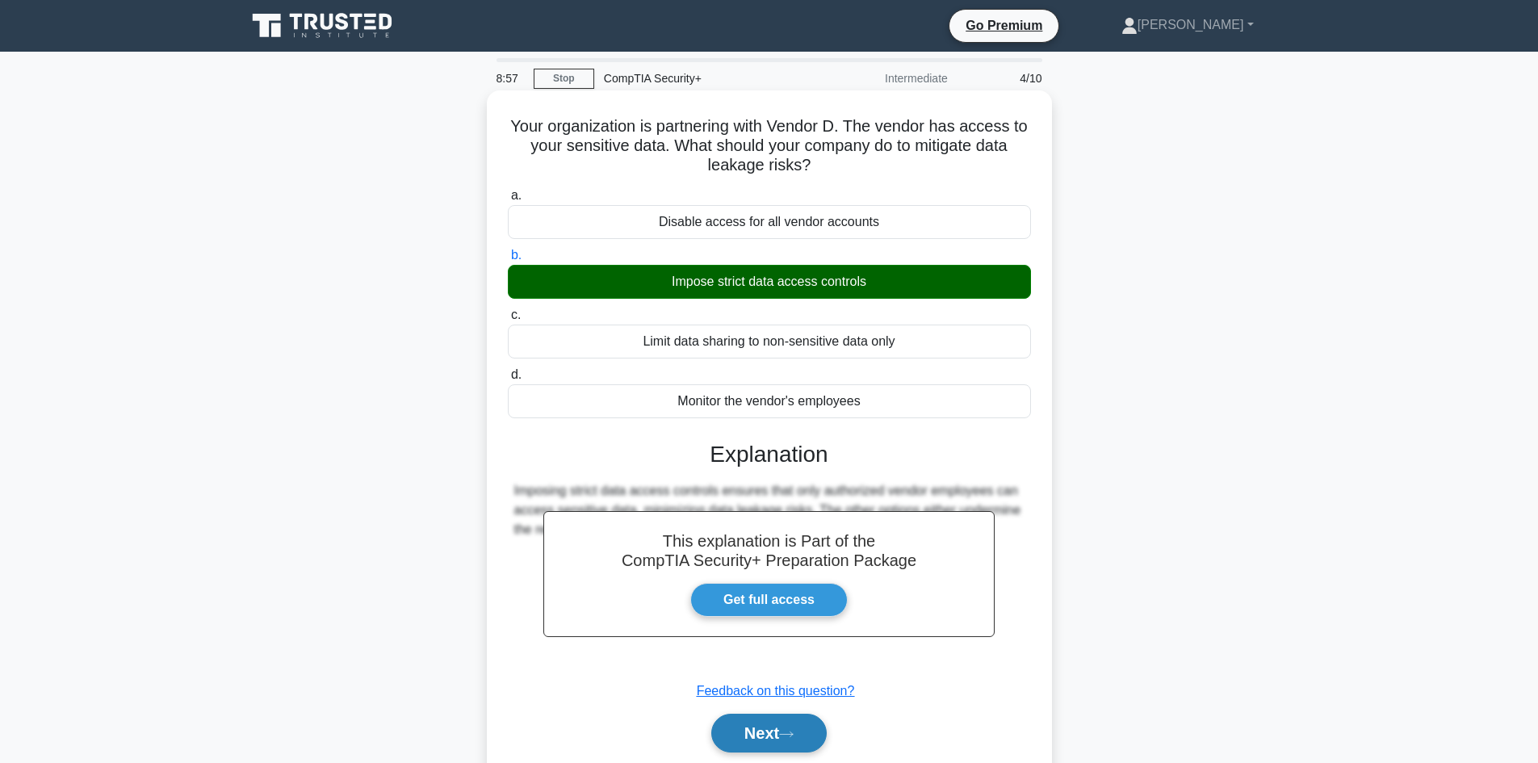
click at [773, 728] on button "Next" at bounding box center [768, 733] width 115 height 39
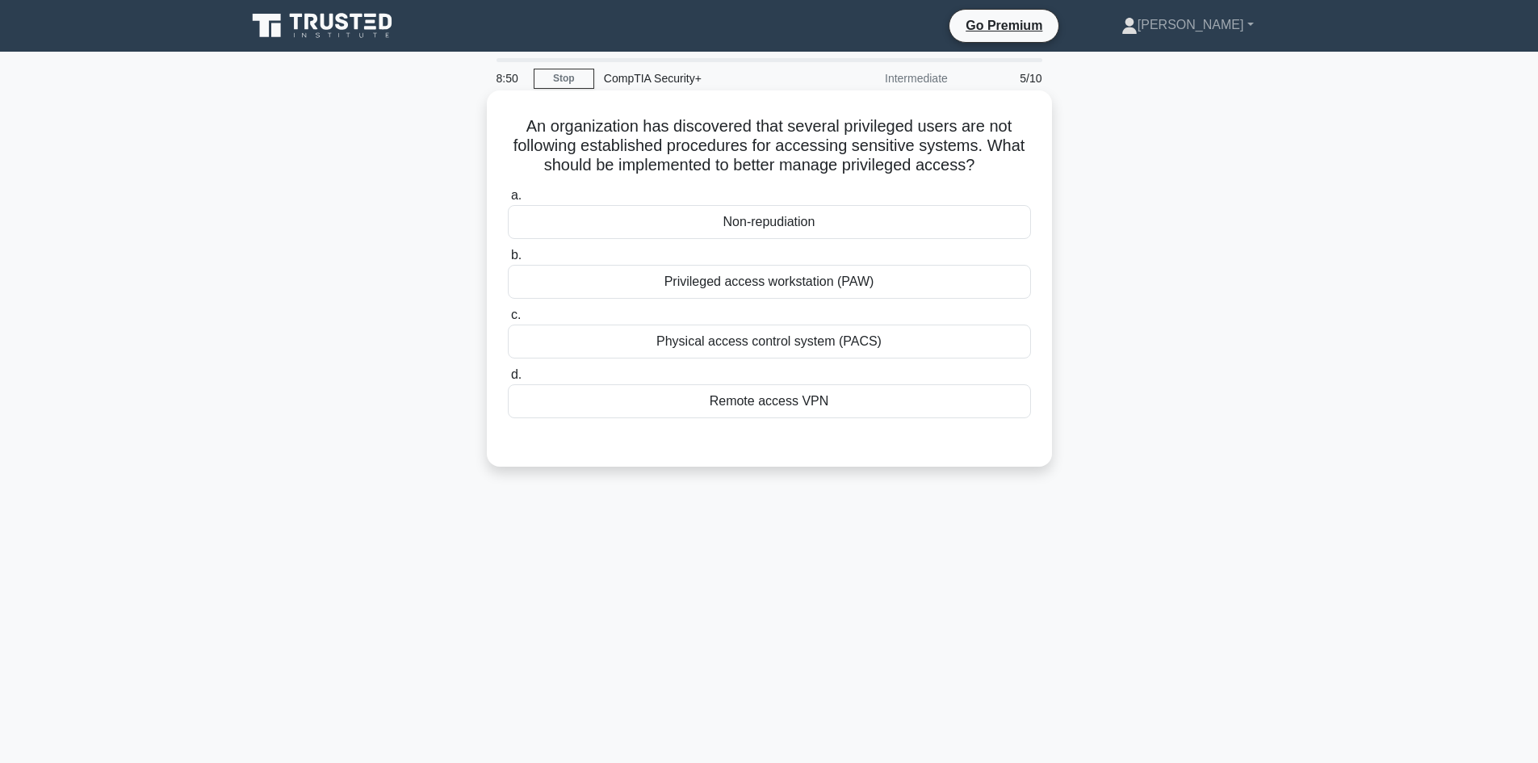
click at [763, 228] on div "Non-repudiation" at bounding box center [769, 222] width 523 height 34
click at [508, 201] on input "a. Non-repudiation" at bounding box center [508, 196] width 0 height 10
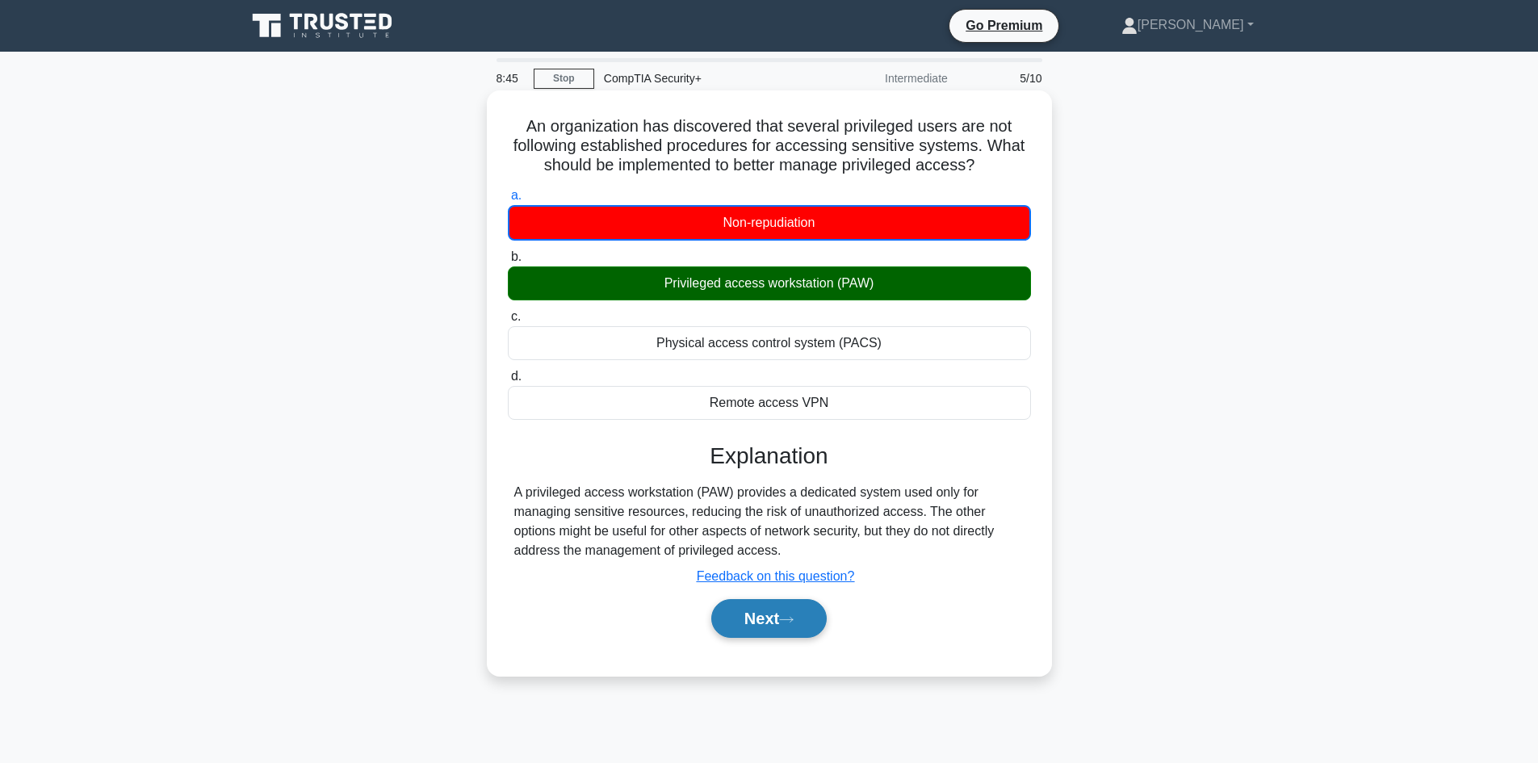
click at [778, 628] on button "Next" at bounding box center [768, 618] width 115 height 39
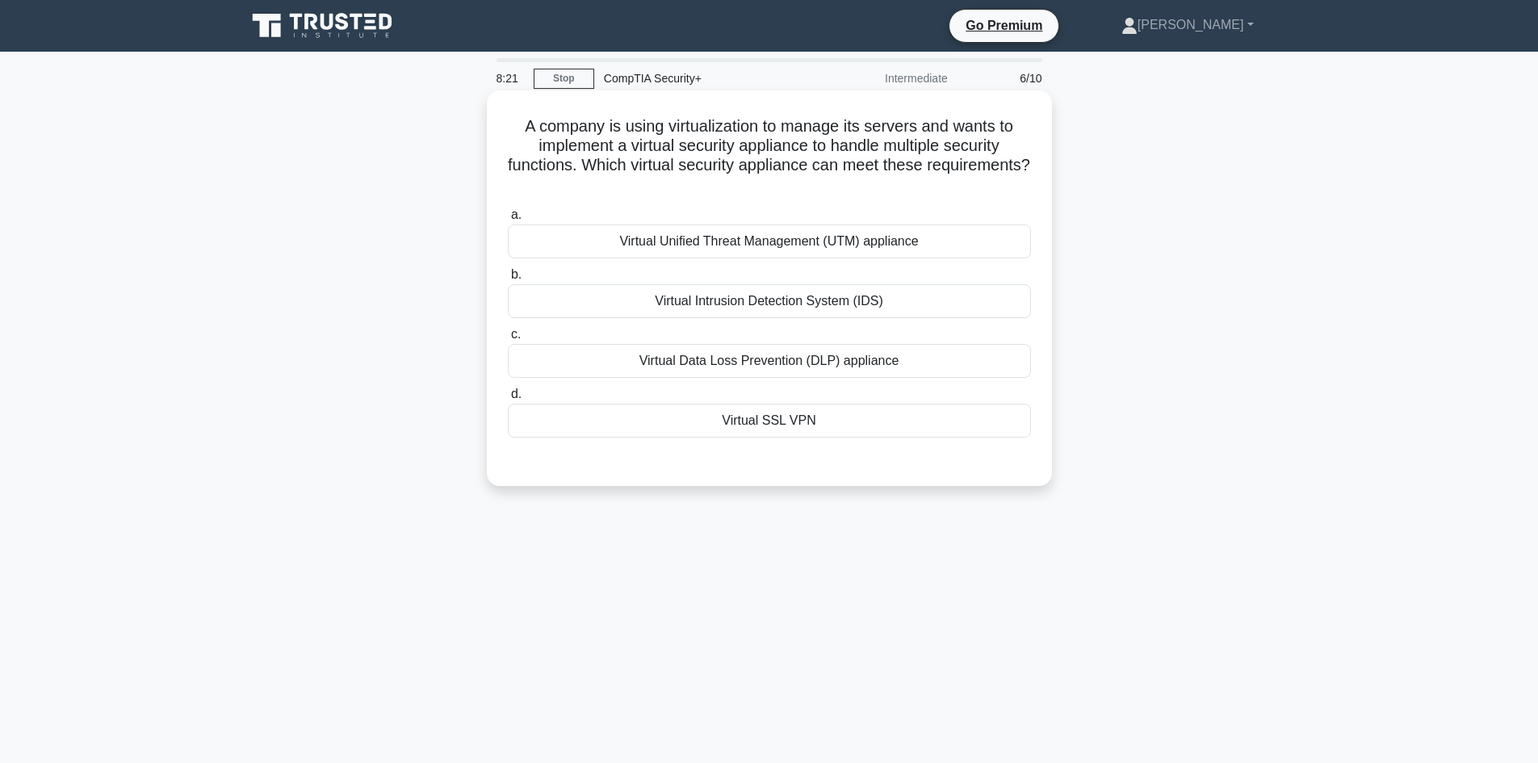
click at [847, 243] on div "Virtual Unified Threat Management (UTM) appliance" at bounding box center [769, 241] width 523 height 34
click at [508, 220] on input "a. Virtual Unified Threat Management (UTM) appliance" at bounding box center [508, 215] width 0 height 10
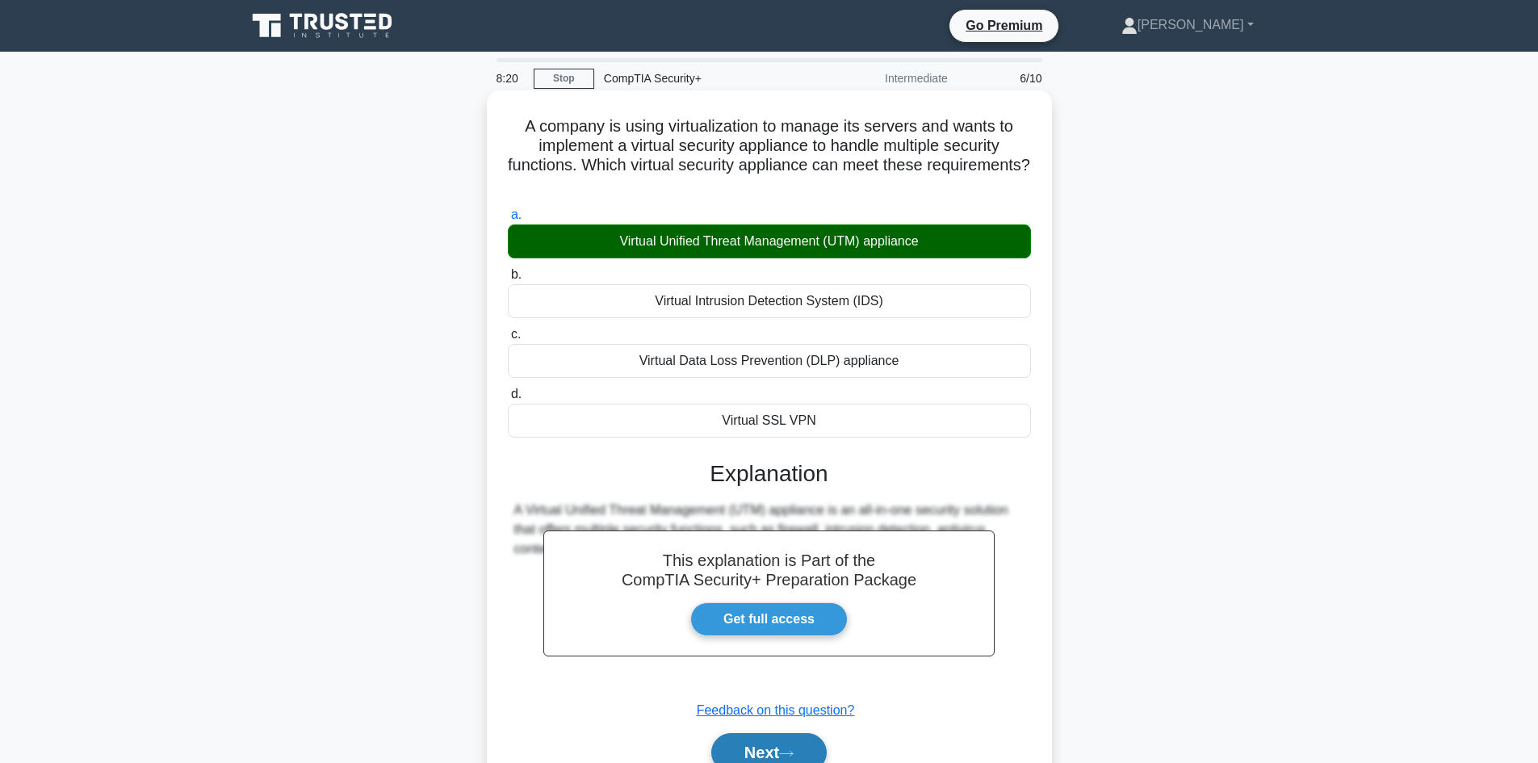
click at [767, 738] on button "Next" at bounding box center [768, 752] width 115 height 39
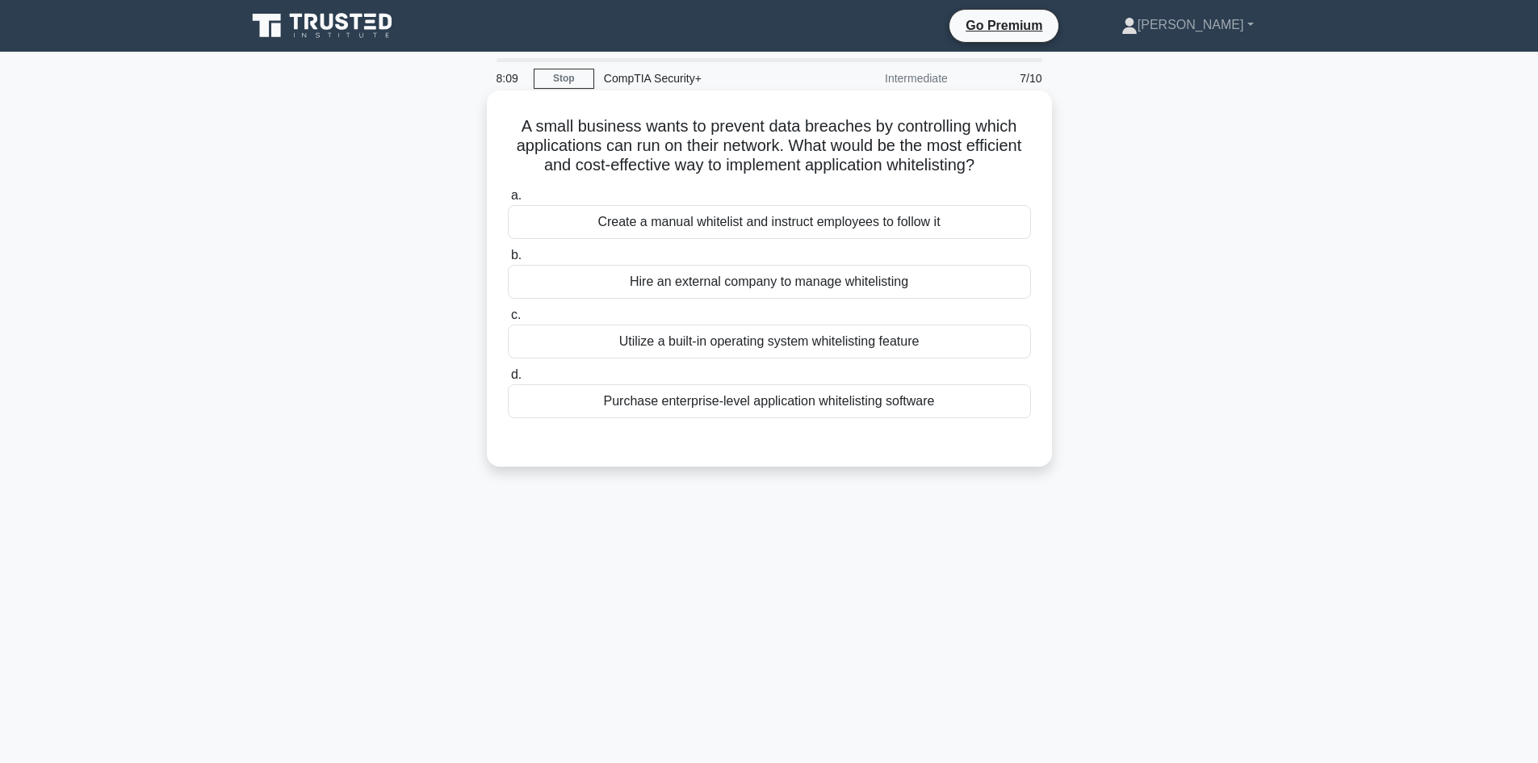
click at [785, 358] on div "Utilize a built-in operating system whitelisting feature" at bounding box center [769, 342] width 523 height 34
click at [508, 320] on input "c. Utilize a built-in operating system whitelisting feature" at bounding box center [508, 315] width 0 height 10
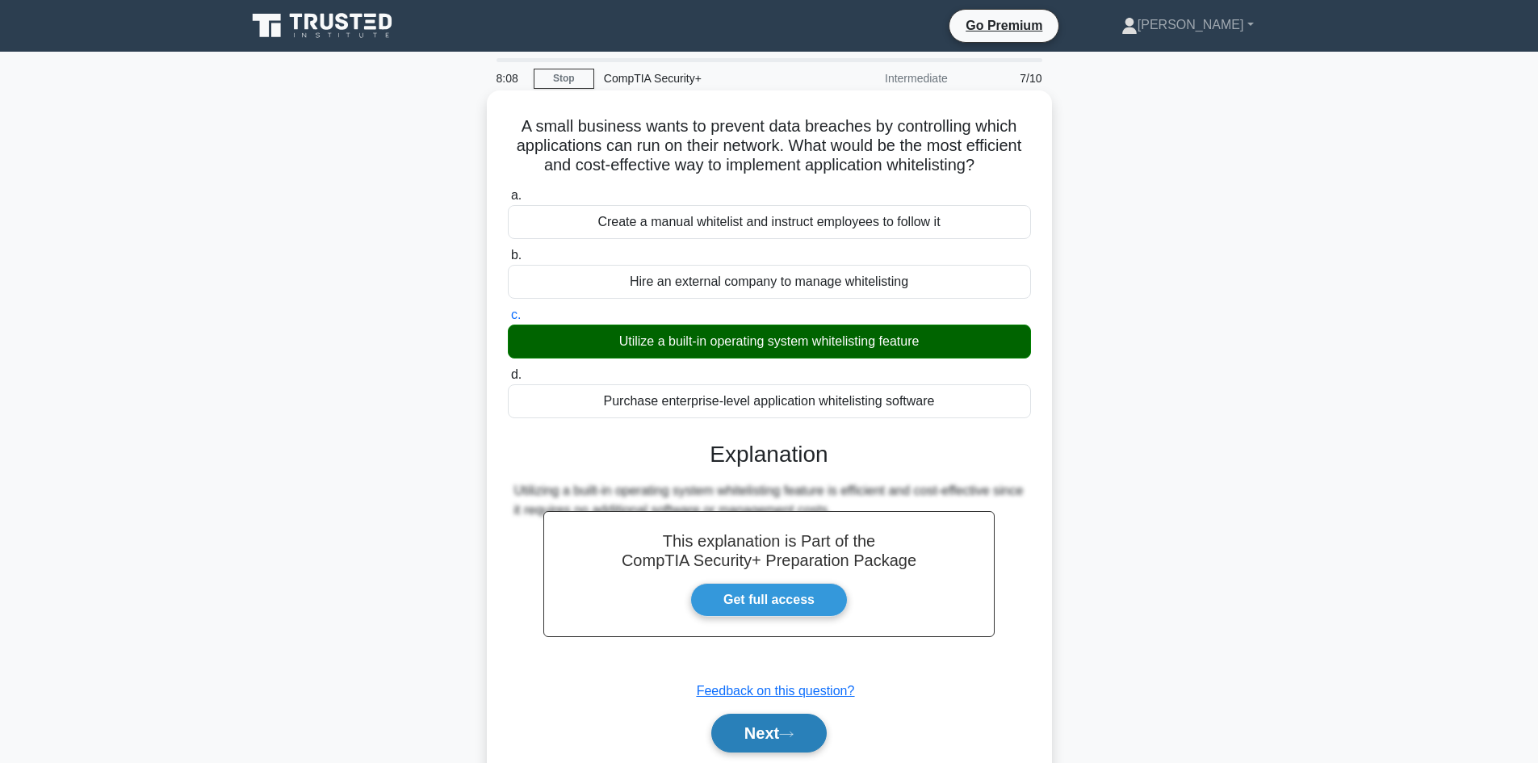
click at [776, 751] on button "Next" at bounding box center [768, 733] width 115 height 39
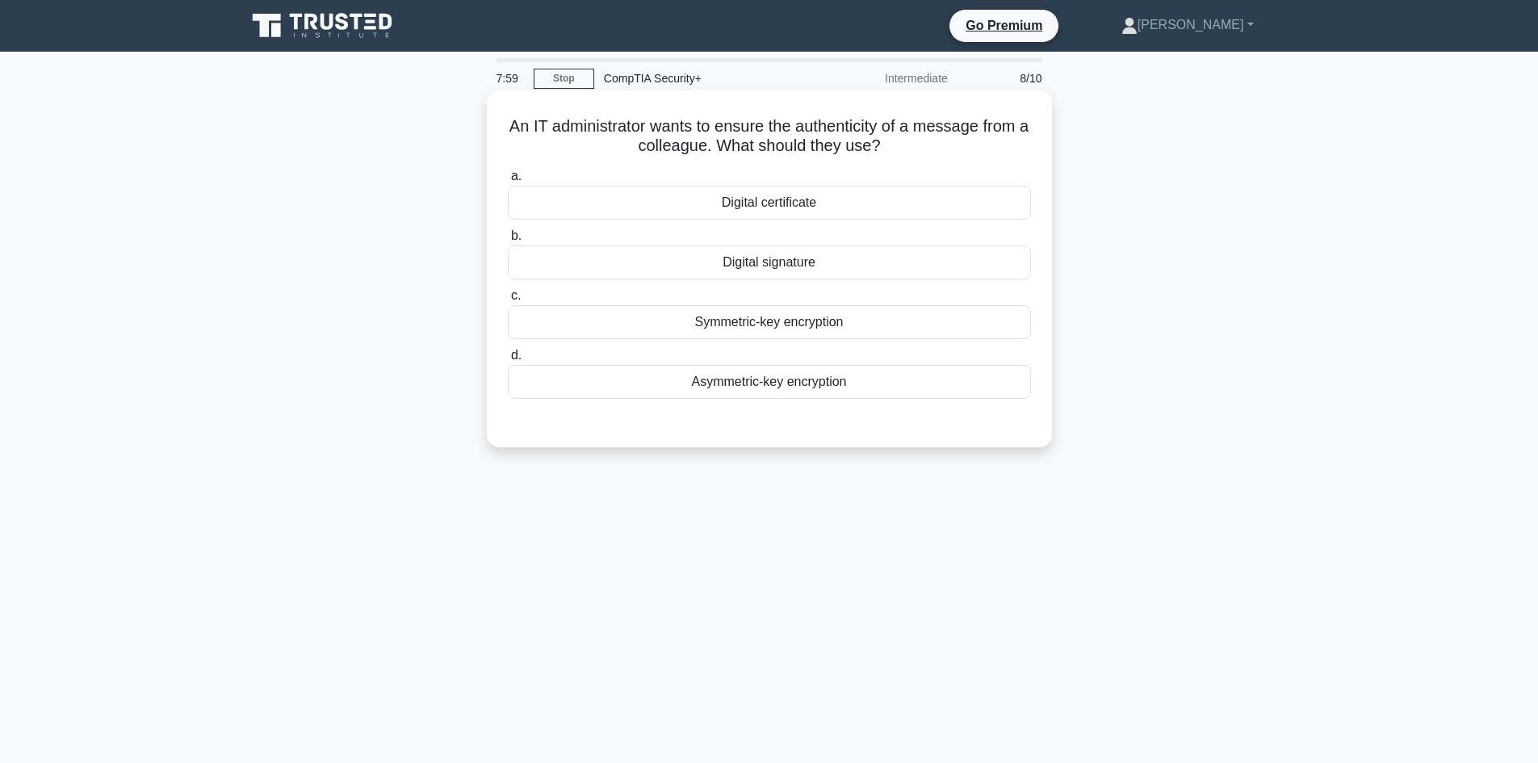
click at [781, 266] on div "Digital signature" at bounding box center [769, 262] width 523 height 34
click at [508, 241] on input "b. Digital signature" at bounding box center [508, 236] width 0 height 10
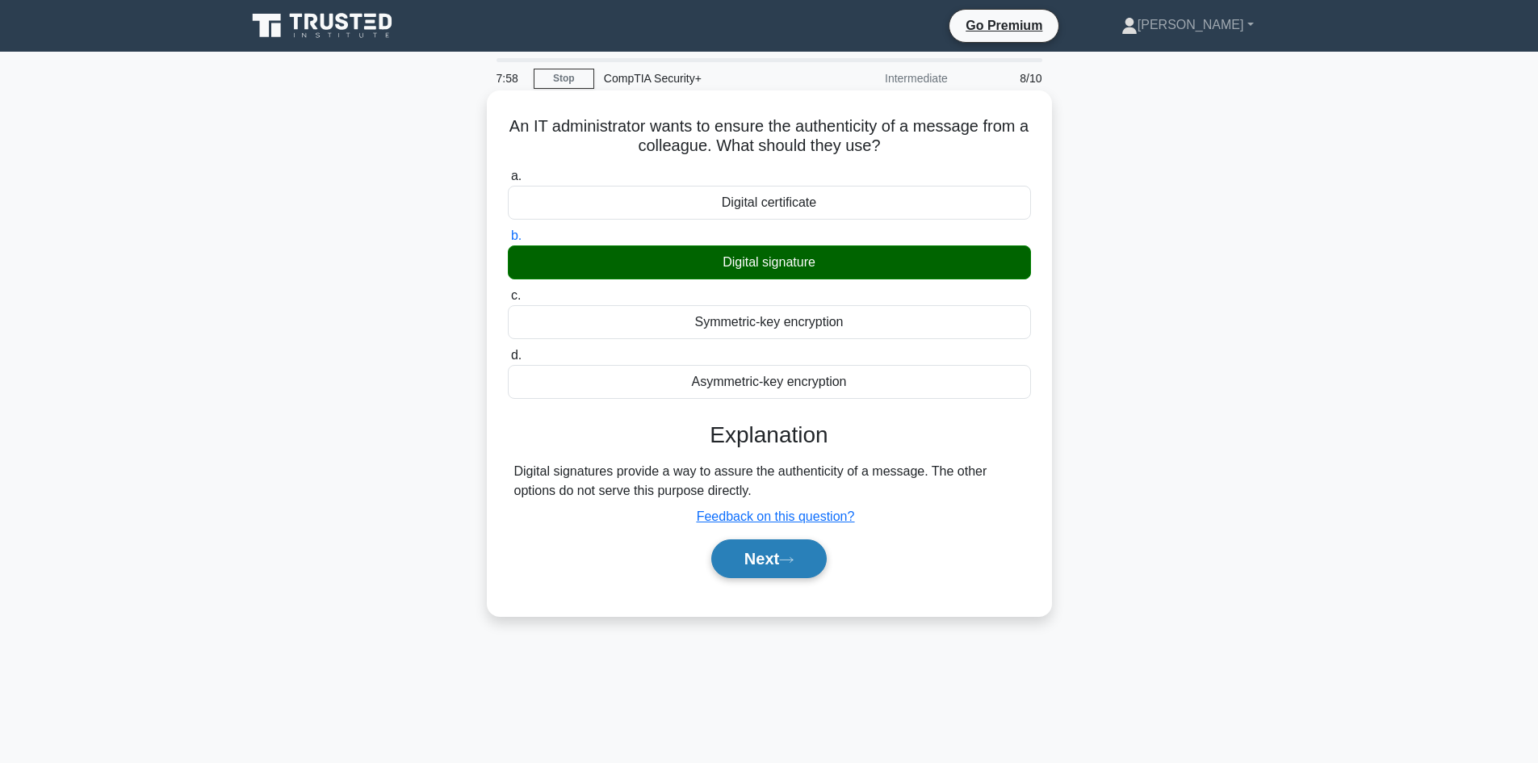
click at [748, 562] on button "Next" at bounding box center [768, 558] width 115 height 39
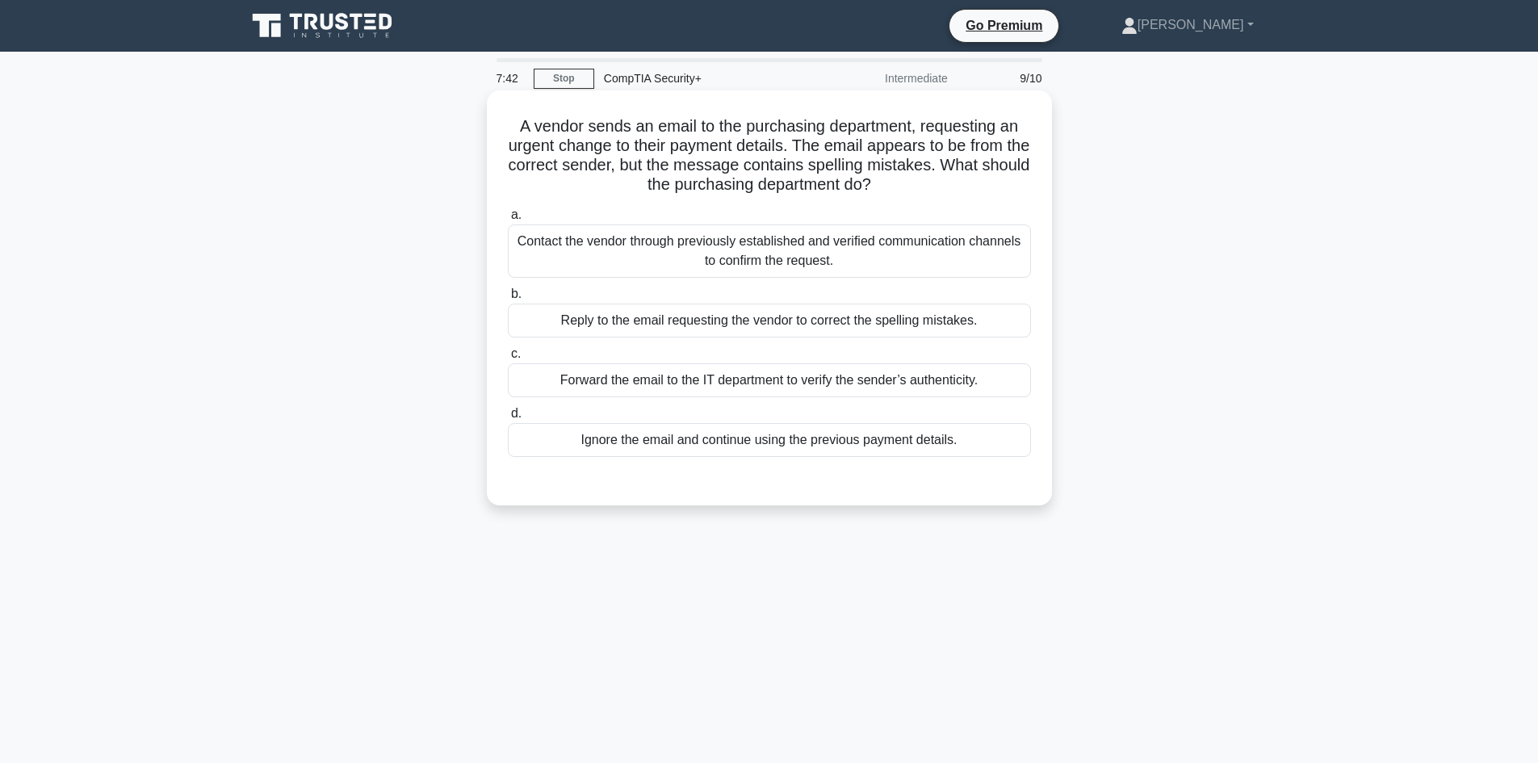
click at [725, 264] on div "Contact the vendor through previously established and verified communication ch…" at bounding box center [769, 250] width 523 height 53
click at [508, 220] on input "a. Contact the vendor through previously established and verified communication…" at bounding box center [508, 215] width 0 height 10
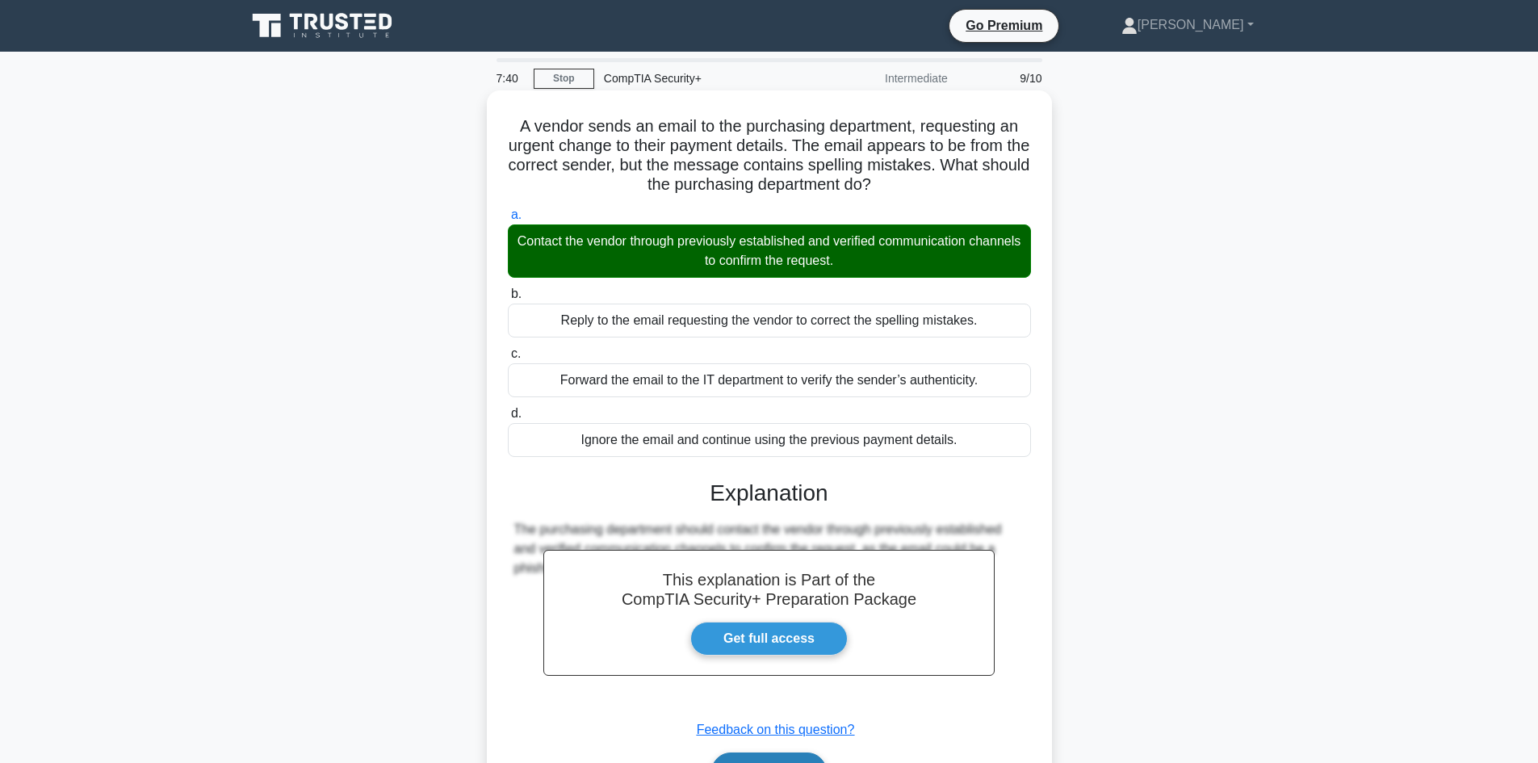
click at [768, 759] on button "Next" at bounding box center [768, 771] width 115 height 39
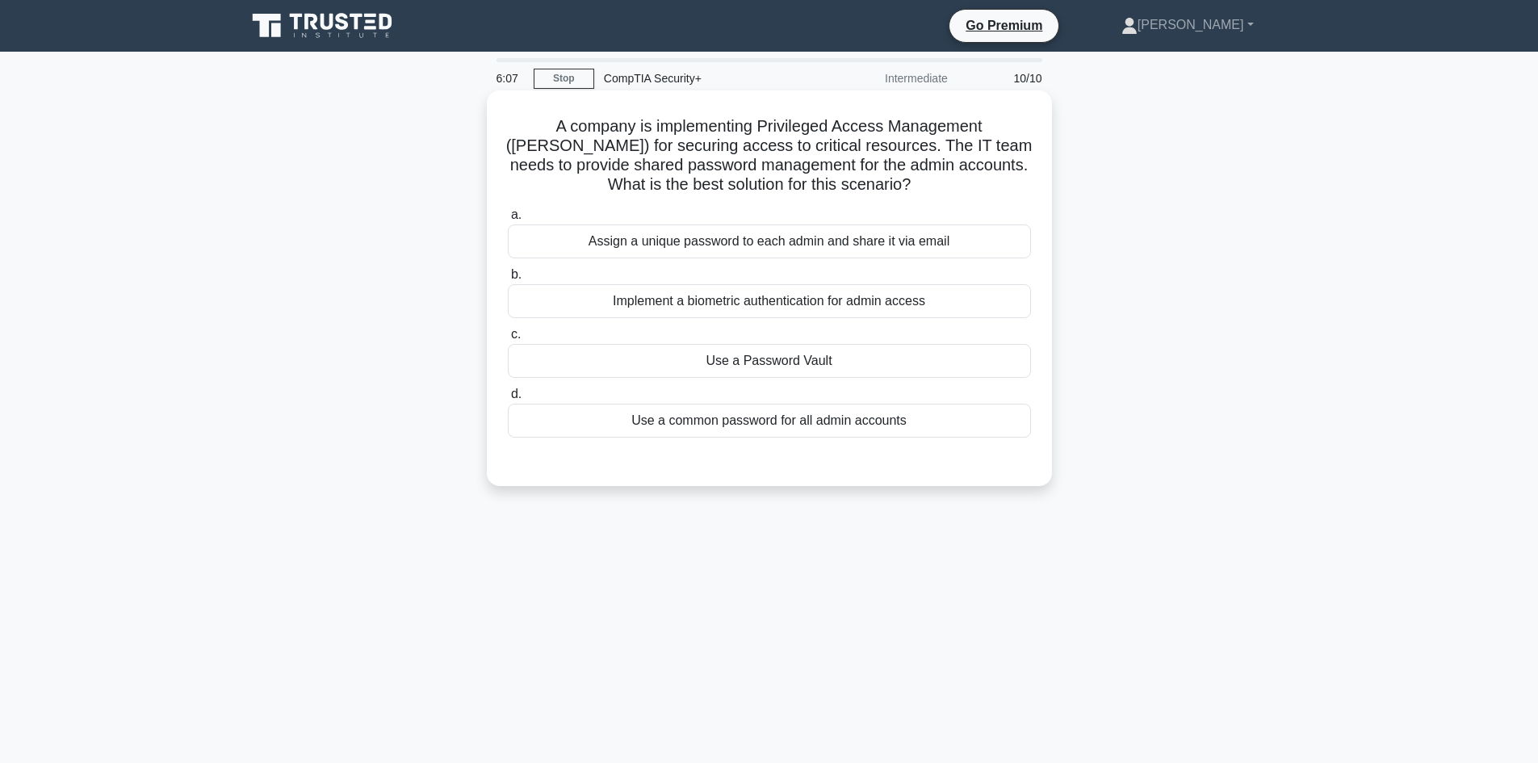
click at [835, 361] on div "Use a Password Vault" at bounding box center [769, 361] width 523 height 34
click at [508, 340] on input "c. Use a Password Vault" at bounding box center [508, 334] width 0 height 10
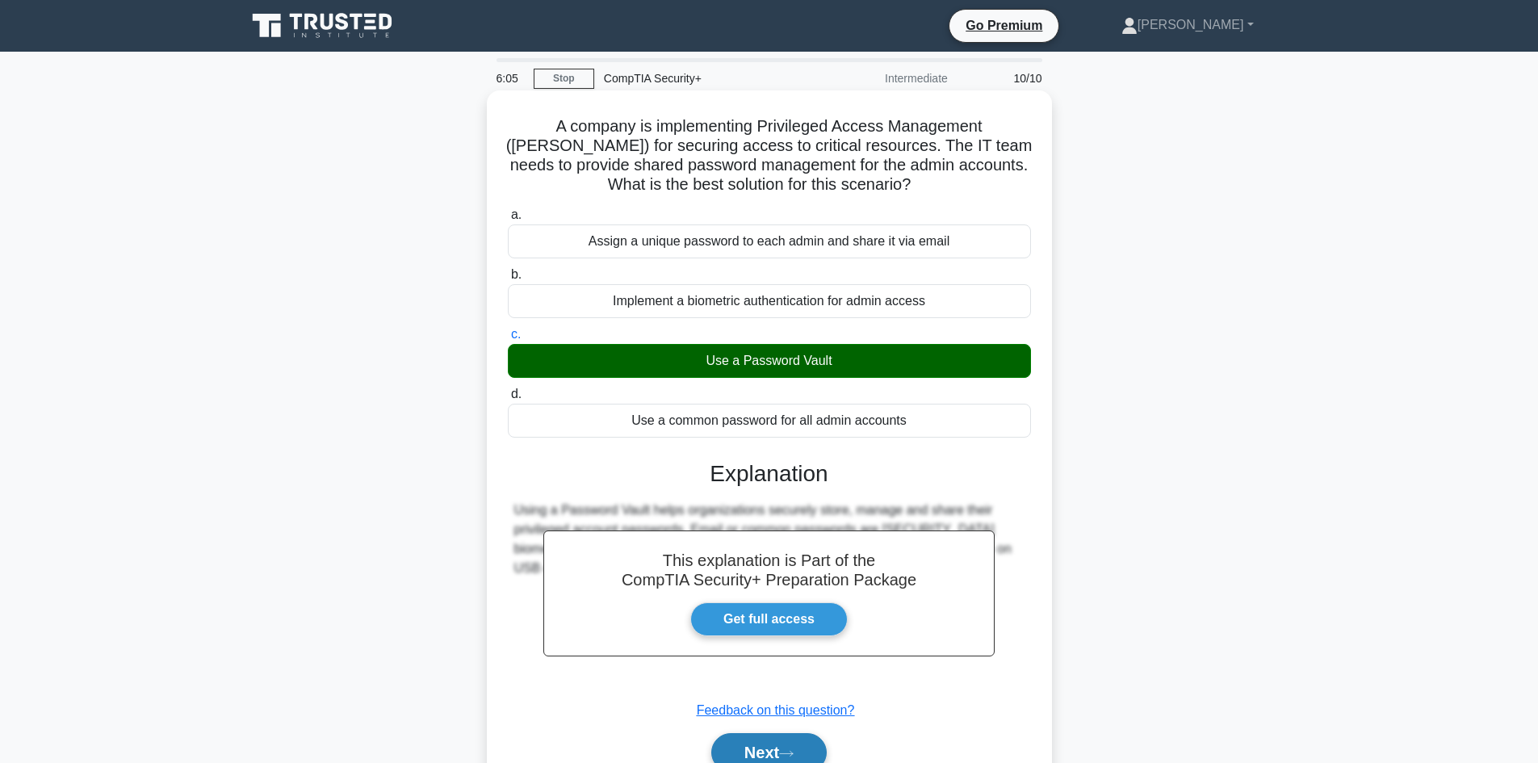
click at [781, 751] on button "Next" at bounding box center [768, 752] width 115 height 39
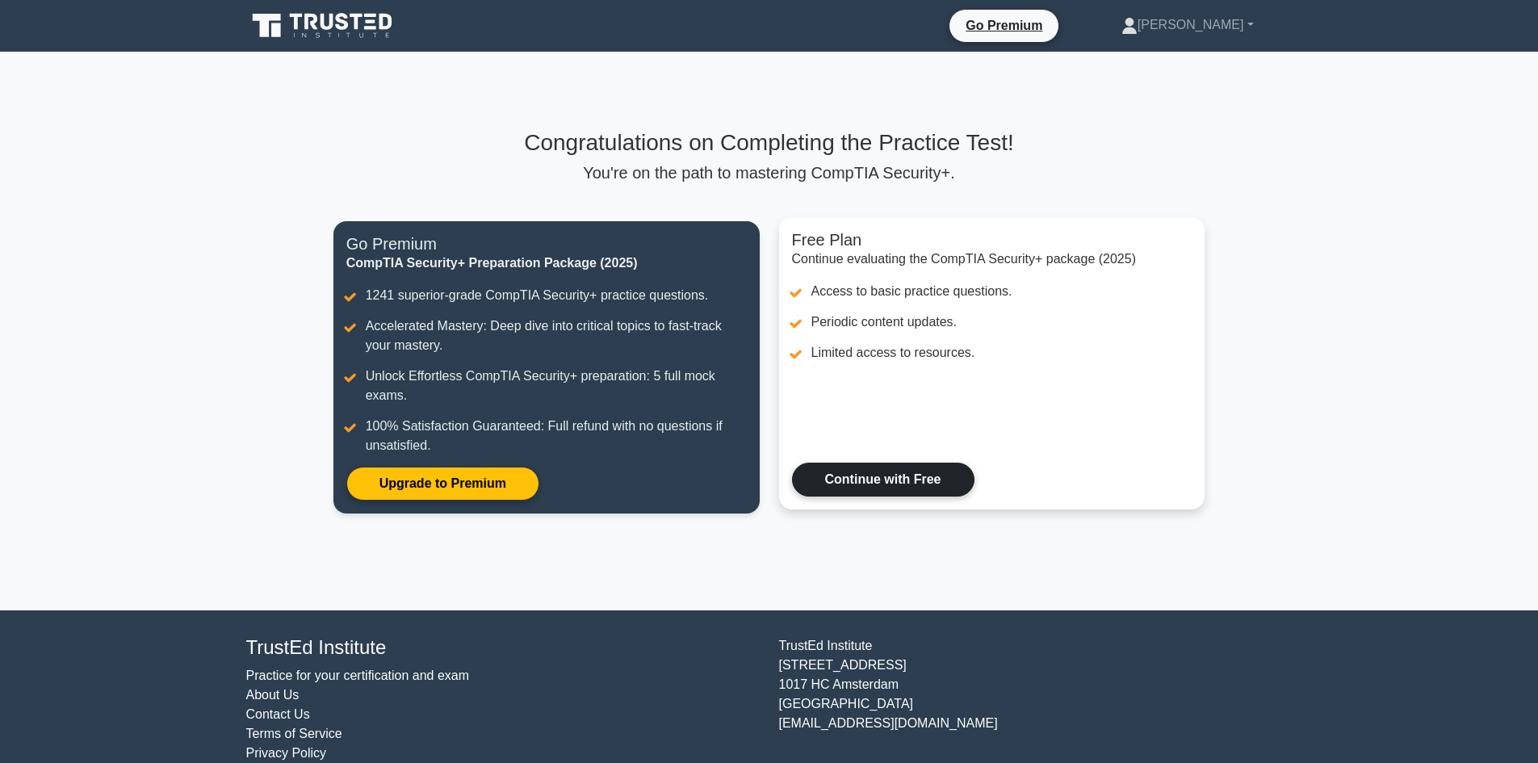
click at [902, 489] on link "Continue with Free" at bounding box center [883, 480] width 182 height 34
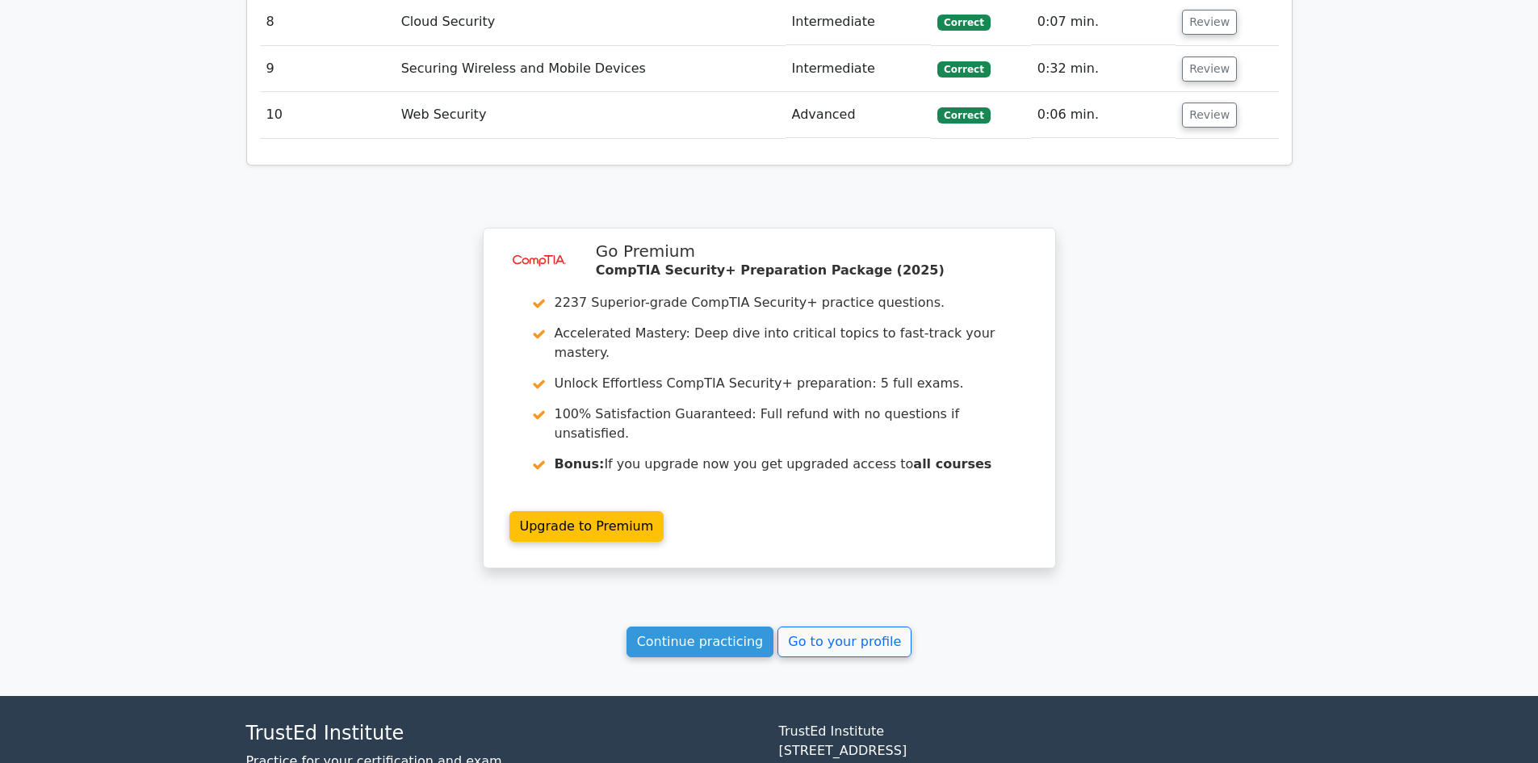
scroll to position [2298, 0]
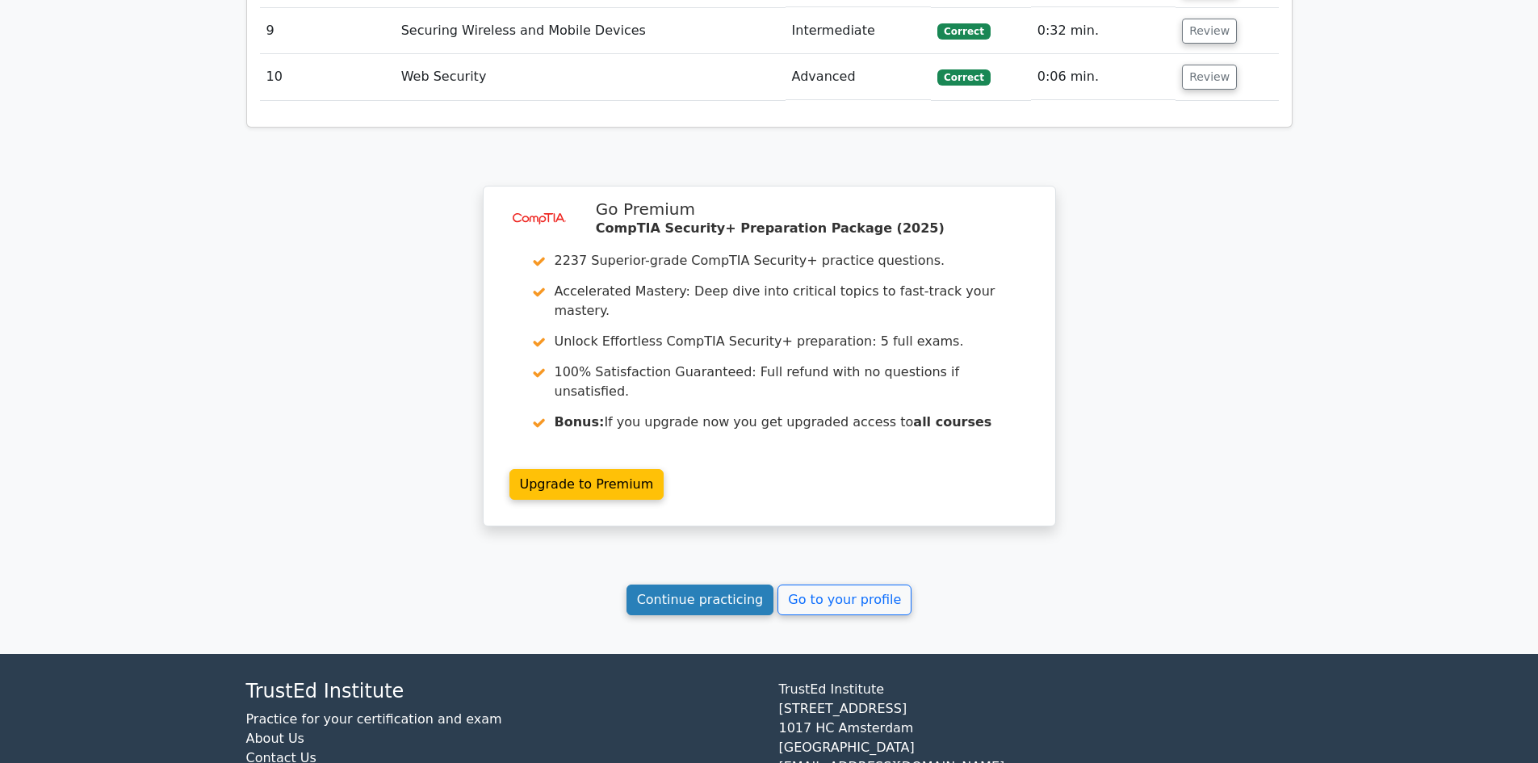
click at [724, 584] on link "Continue practicing" at bounding box center [700, 599] width 148 height 31
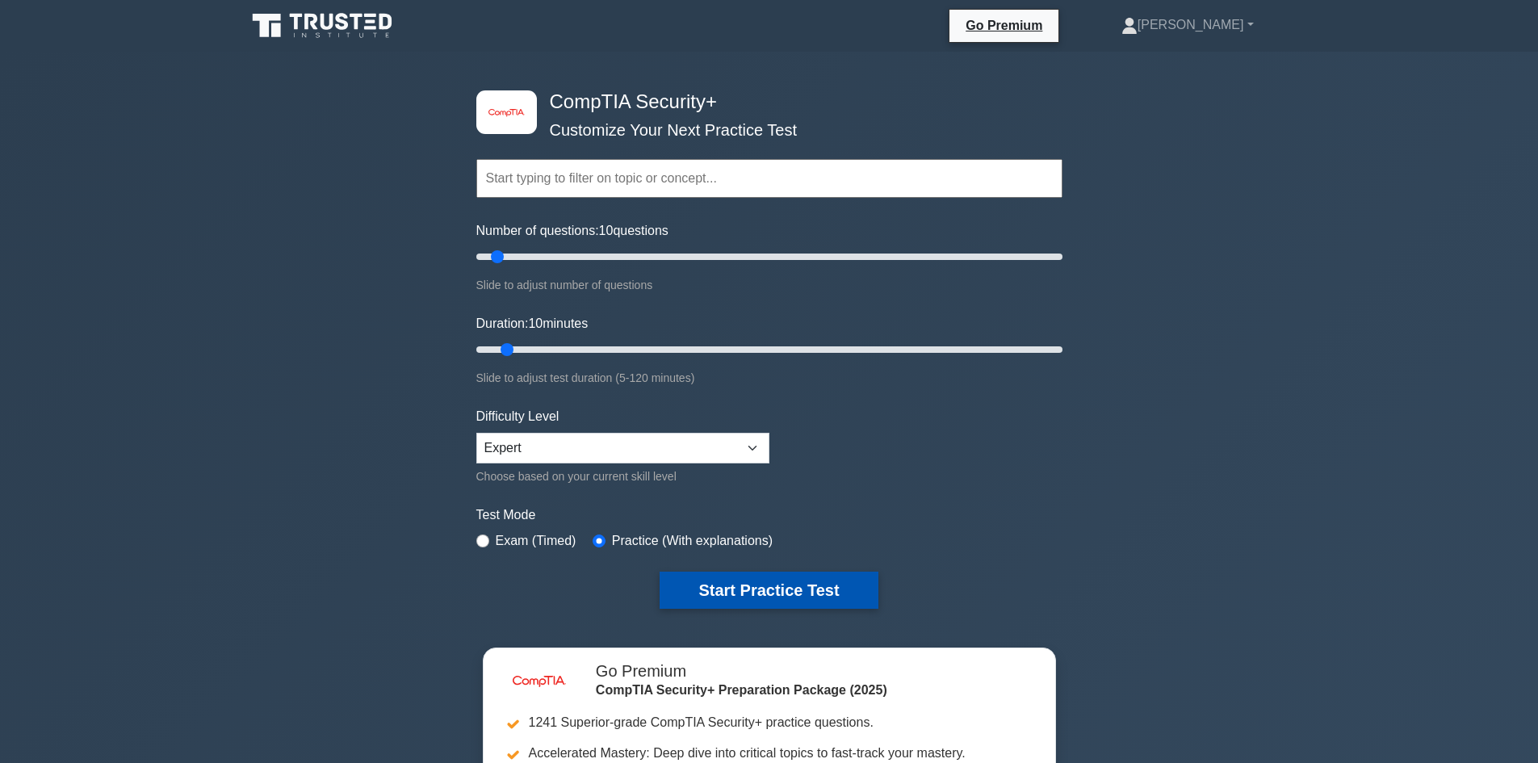
click at [739, 582] on button "Start Practice Test" at bounding box center [769, 590] width 218 height 37
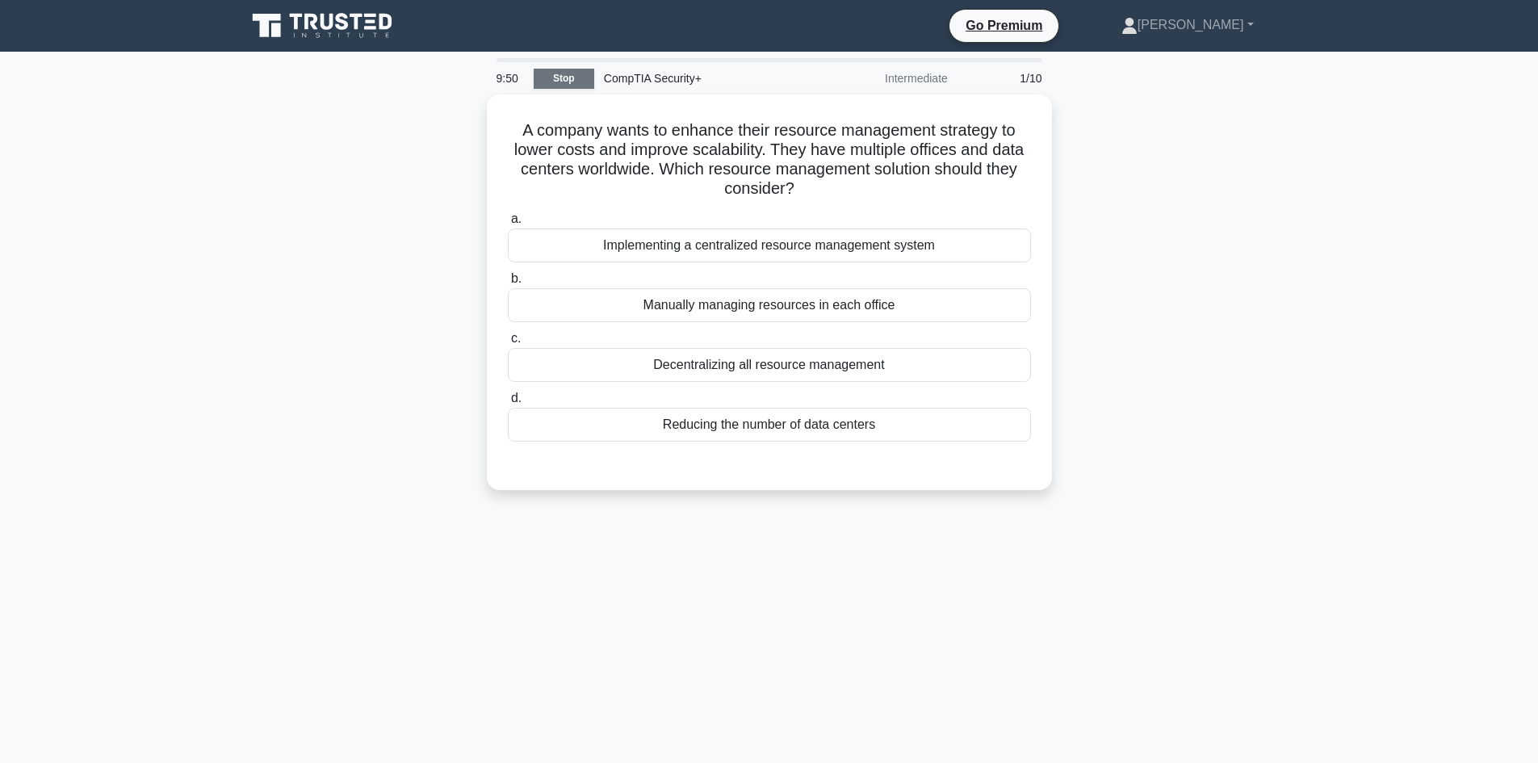
click at [574, 76] on link "Stop" at bounding box center [564, 79] width 61 height 20
